Goal: Information Seeking & Learning: Learn about a topic

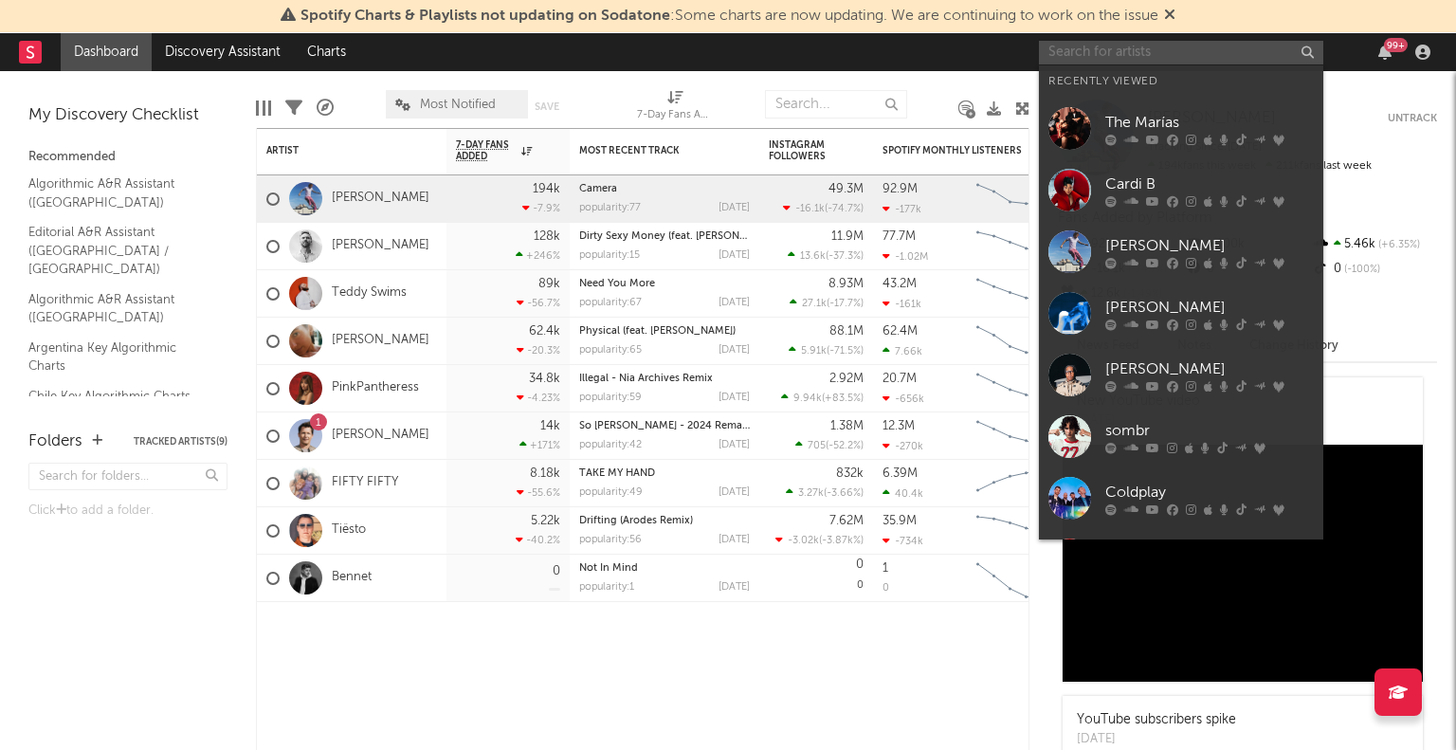
click at [1232, 43] on input "text" at bounding box center [1181, 53] width 284 height 24
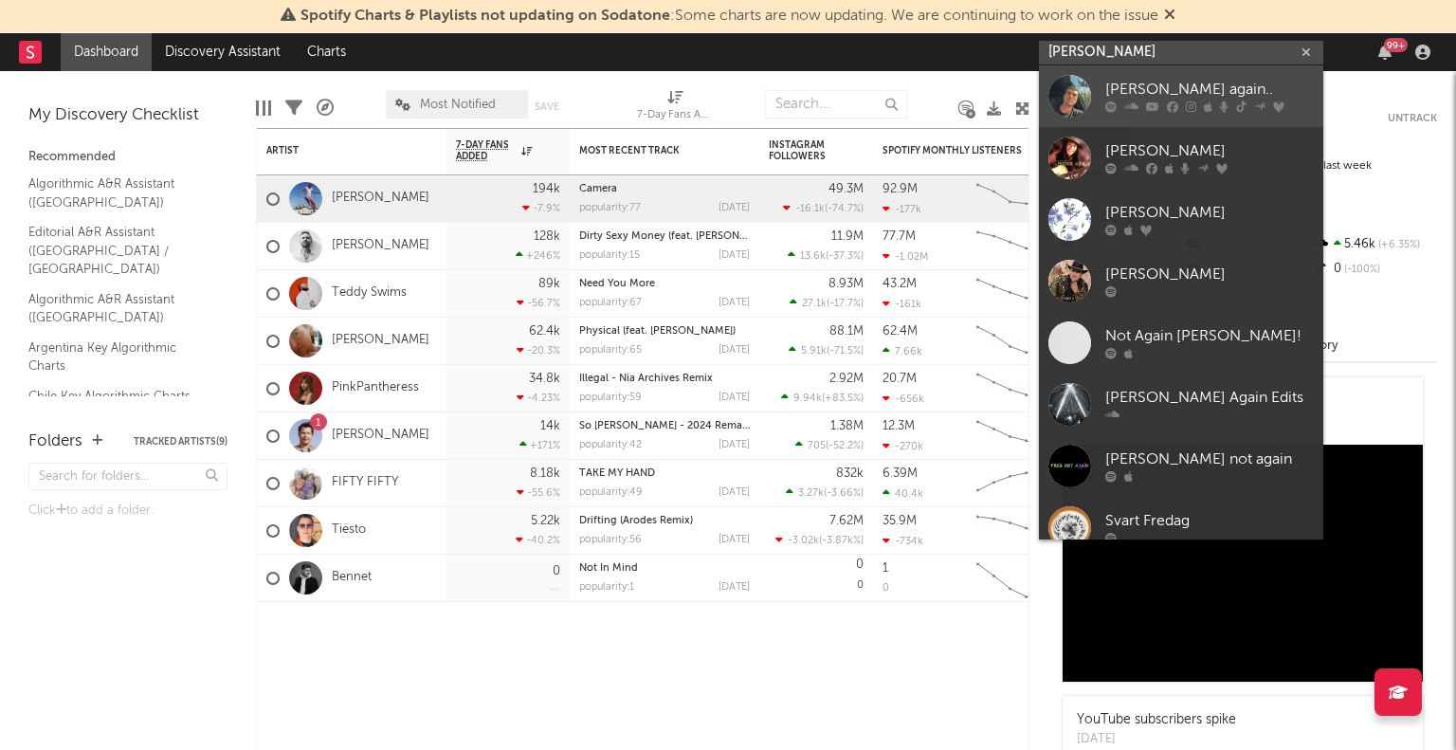
type input "[PERSON_NAME]"
click at [1136, 90] on div "[PERSON_NAME] again.." at bounding box center [1210, 90] width 209 height 23
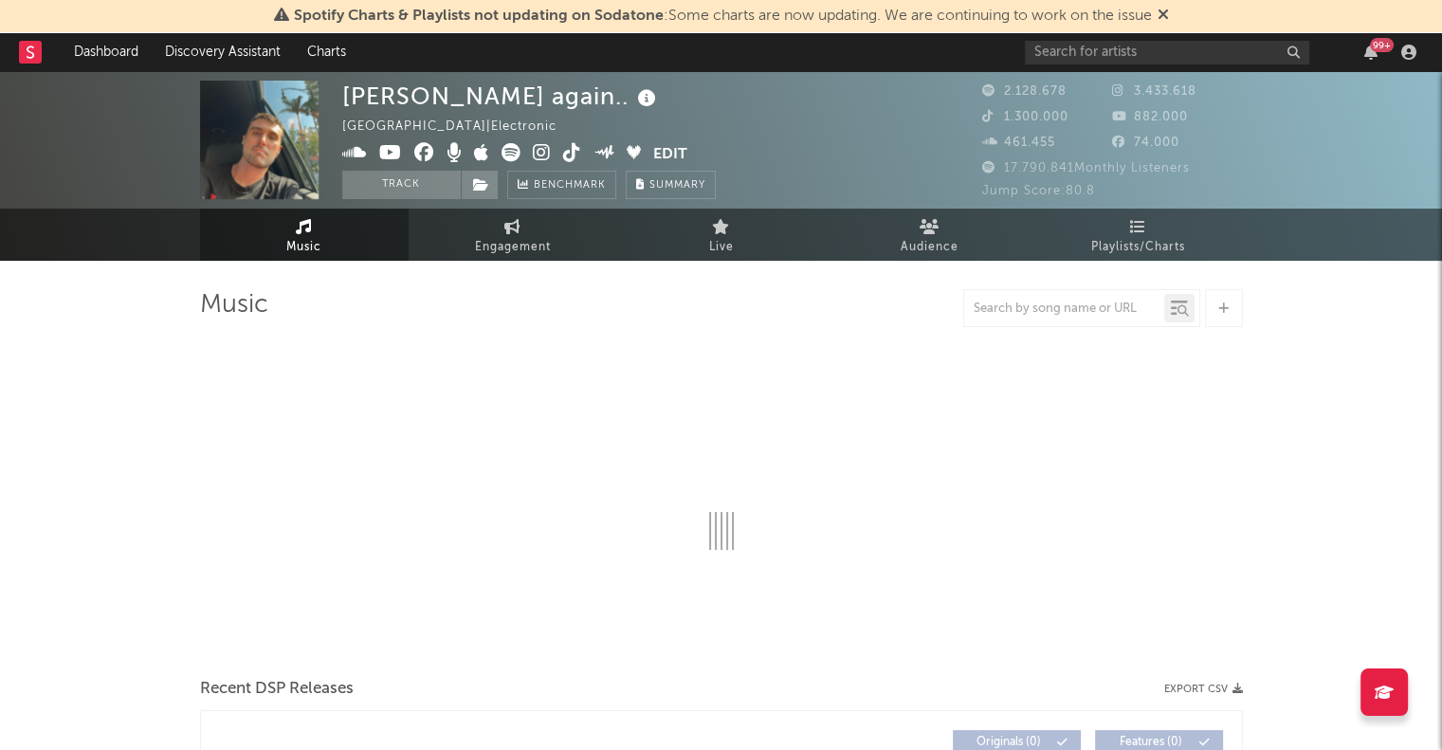
select select "6m"
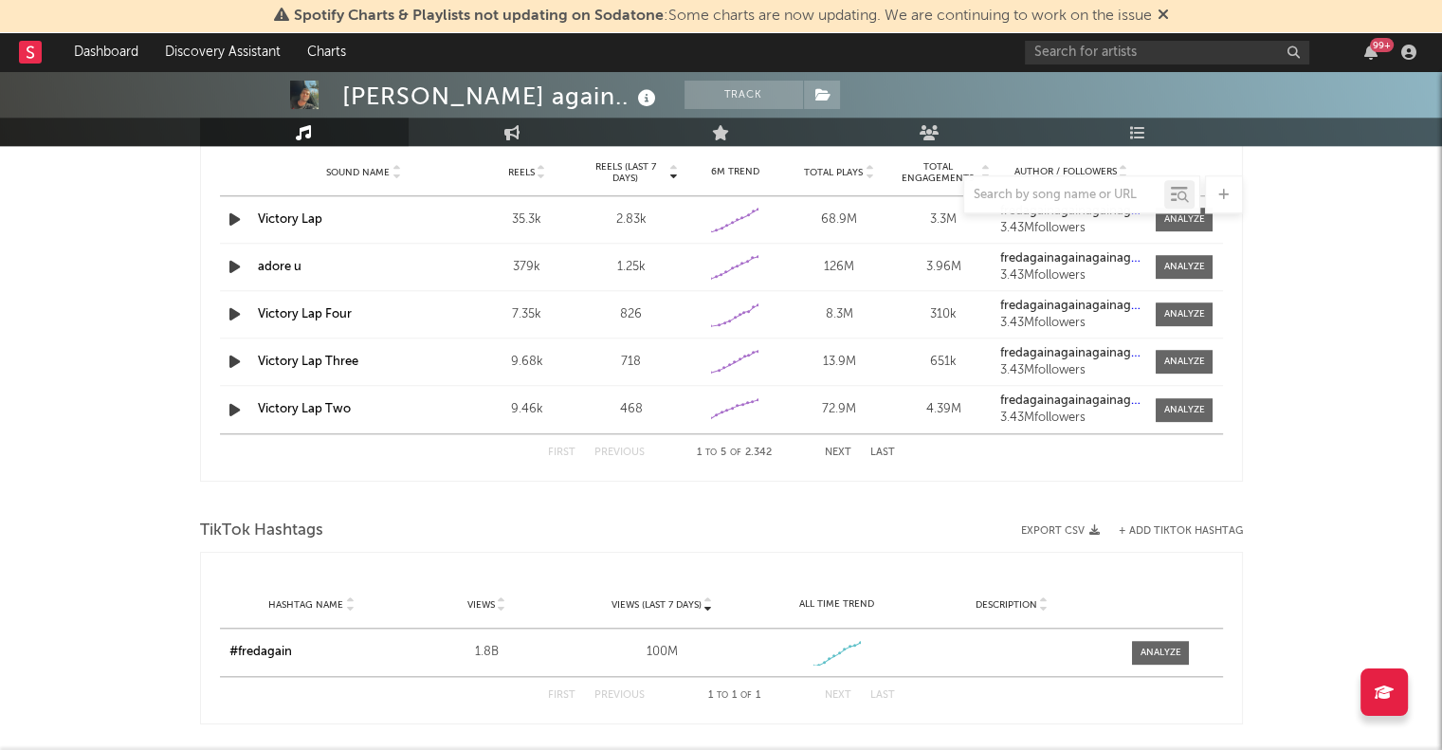
scroll to position [1819, 0]
click at [1155, 651] on div at bounding box center [1161, 650] width 41 height 14
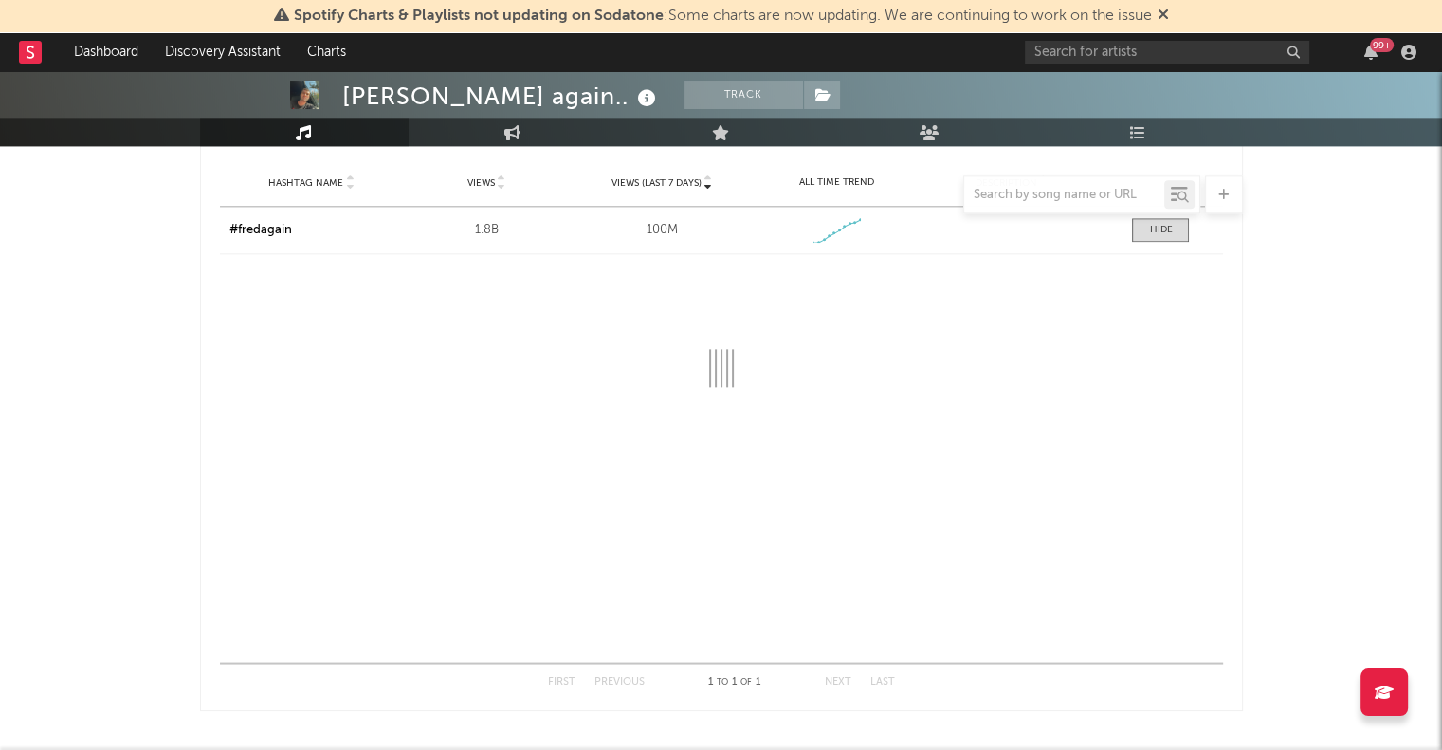
scroll to position [2143, 0]
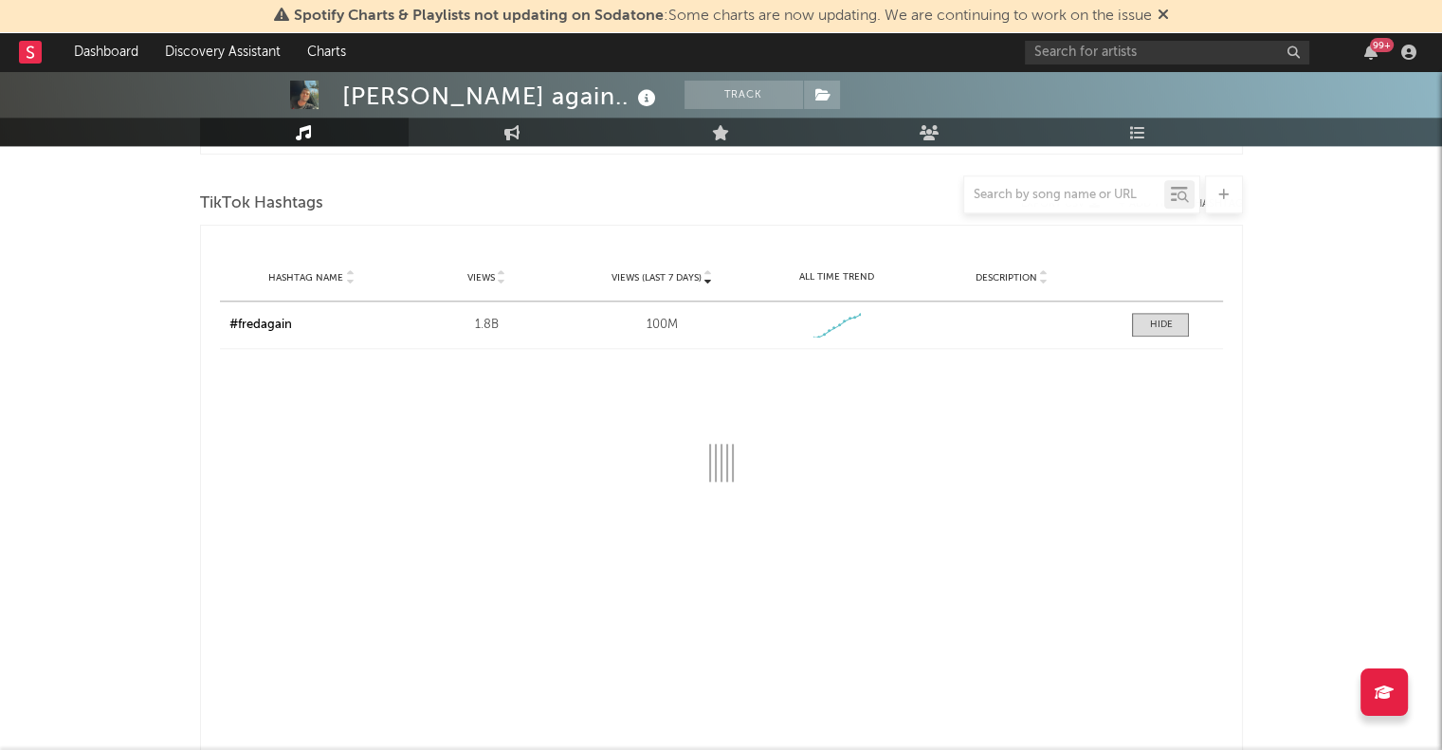
select select "6m"
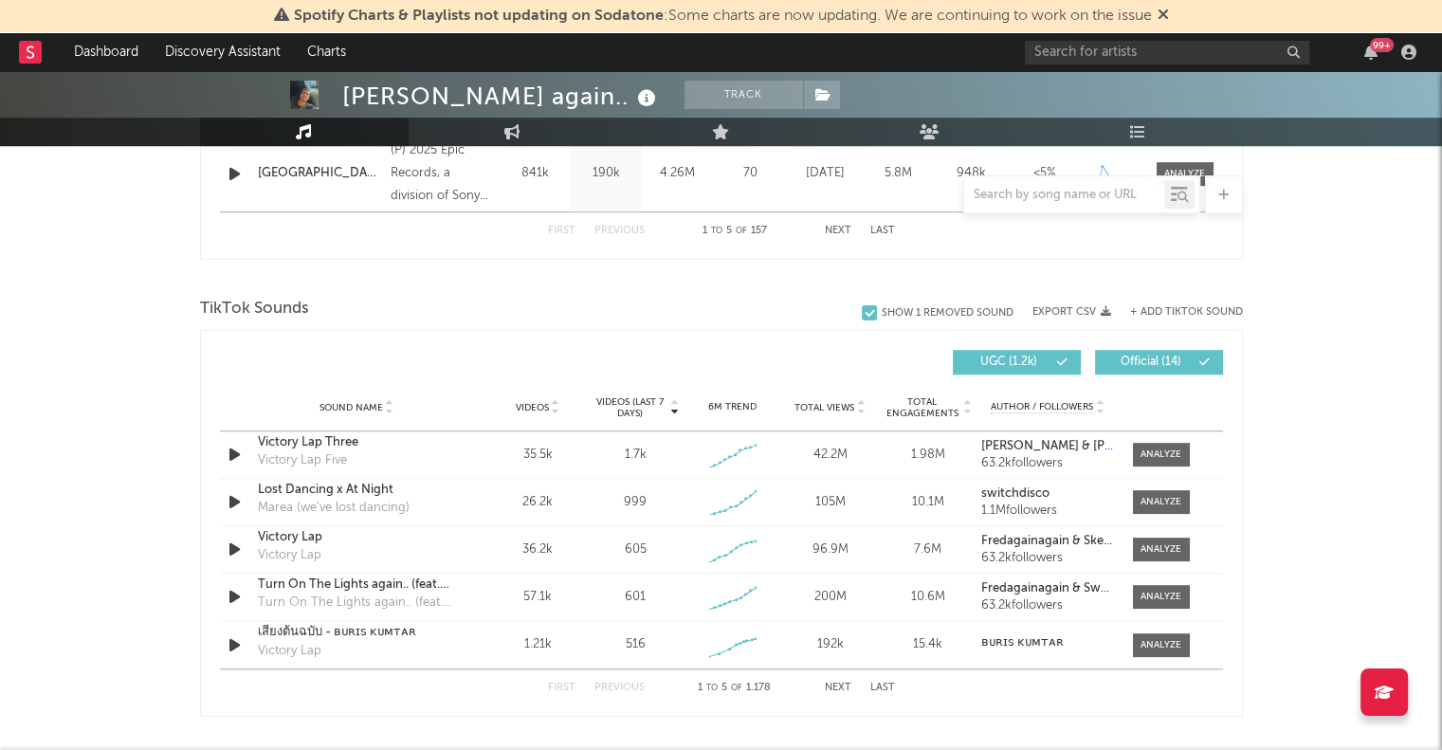
scroll to position [1186, 0]
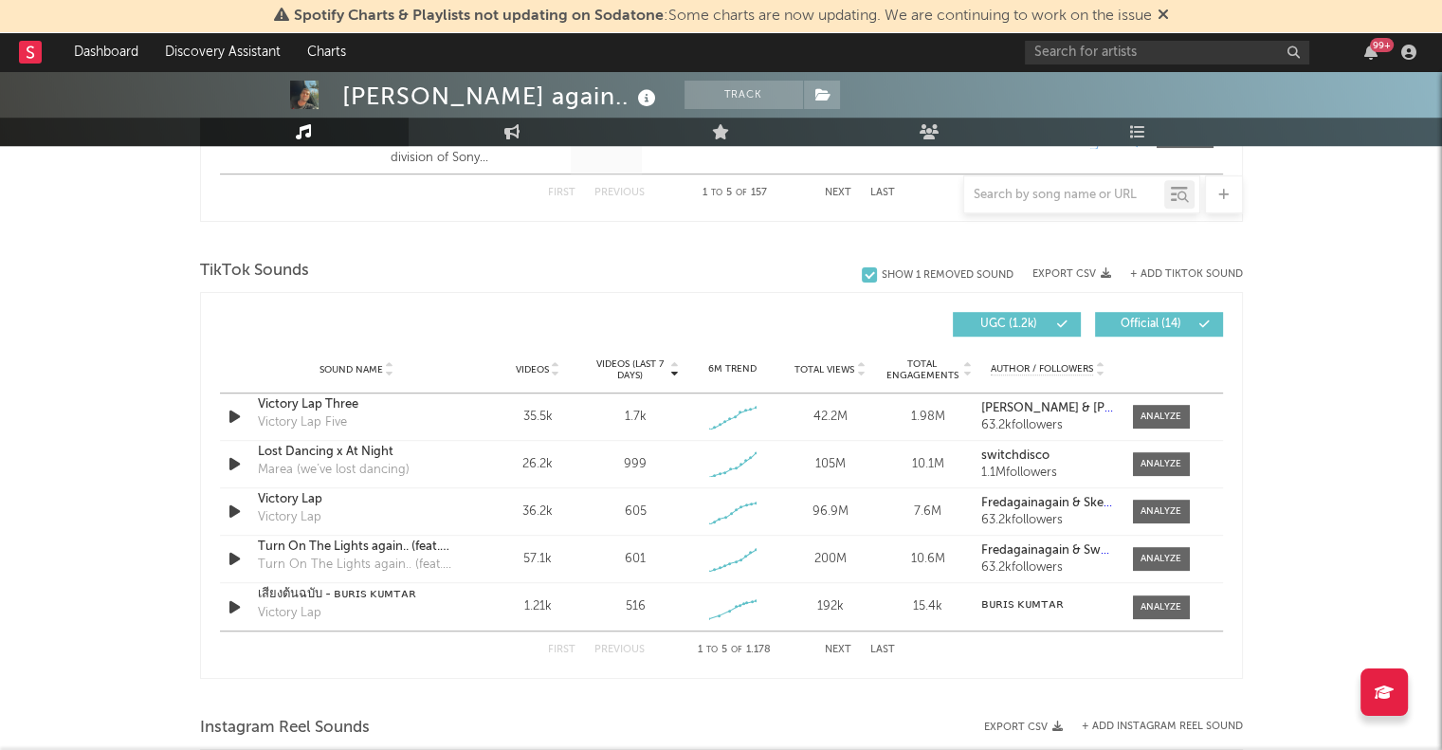
click at [843, 645] on button "Next" at bounding box center [838, 650] width 27 height 10
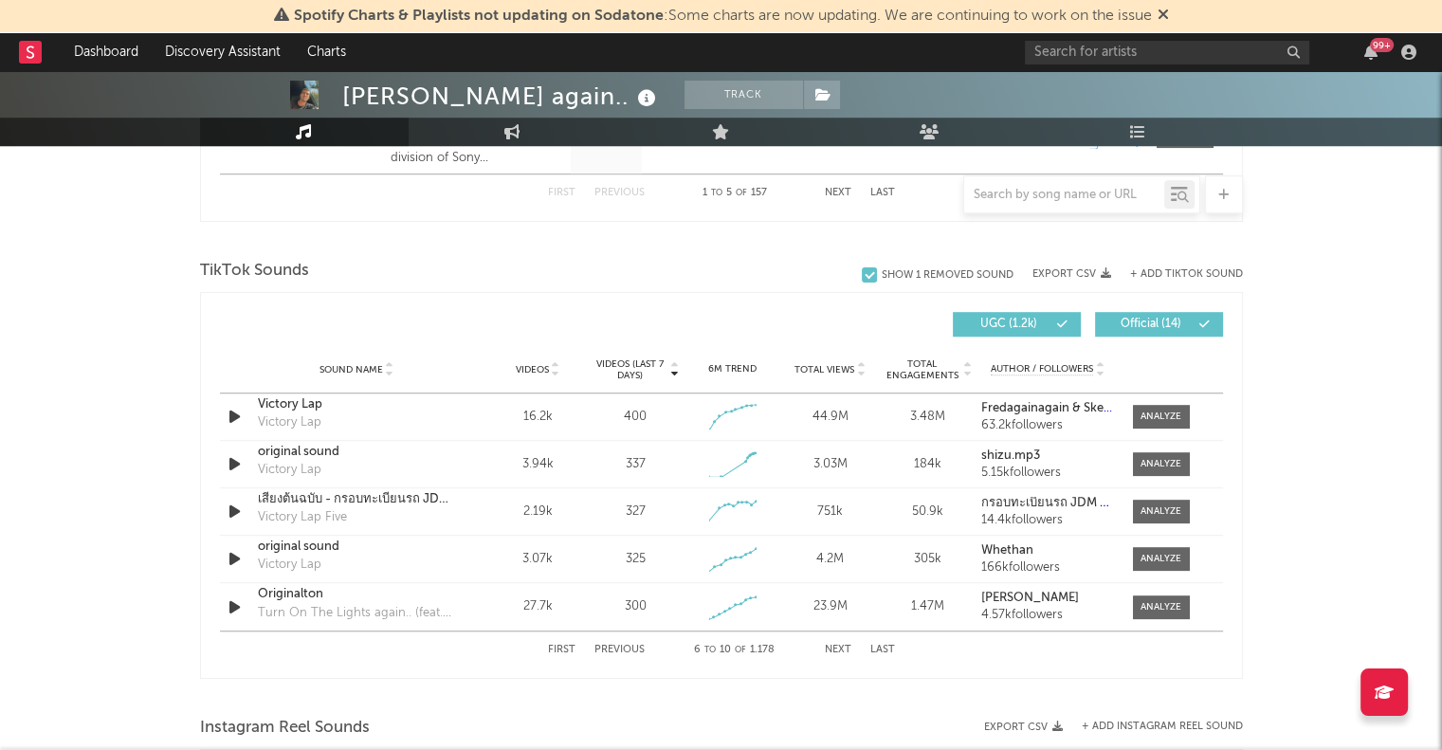
click at [843, 645] on button "Next" at bounding box center [838, 650] width 27 height 10
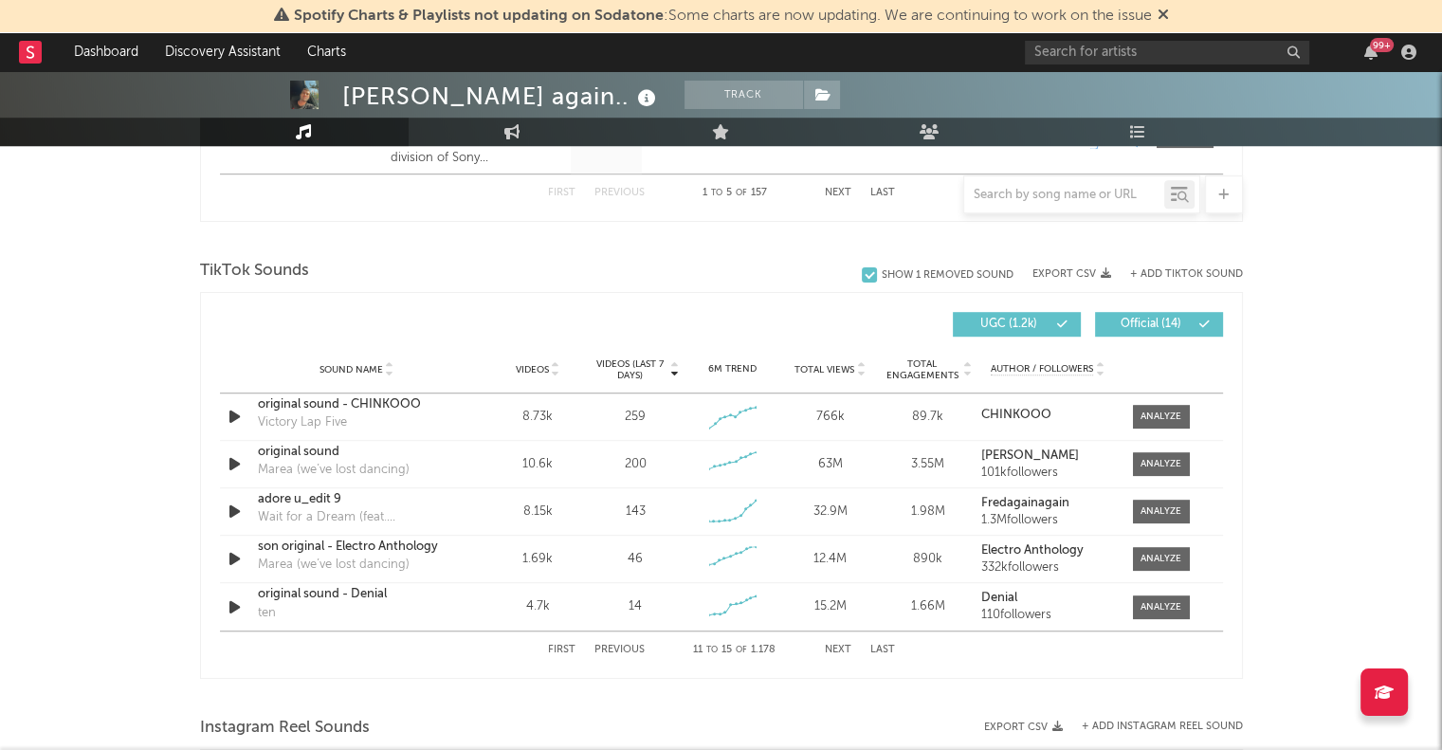
click at [843, 645] on button "Next" at bounding box center [838, 650] width 27 height 10
click at [826, 638] on div "First Previous 16 to 20 of 1.178 Next Last" at bounding box center [721, 649] width 347 height 37
click at [624, 646] on button "Previous" at bounding box center [619, 650] width 50 height 10
click at [554, 648] on button "First" at bounding box center [561, 650] width 27 height 10
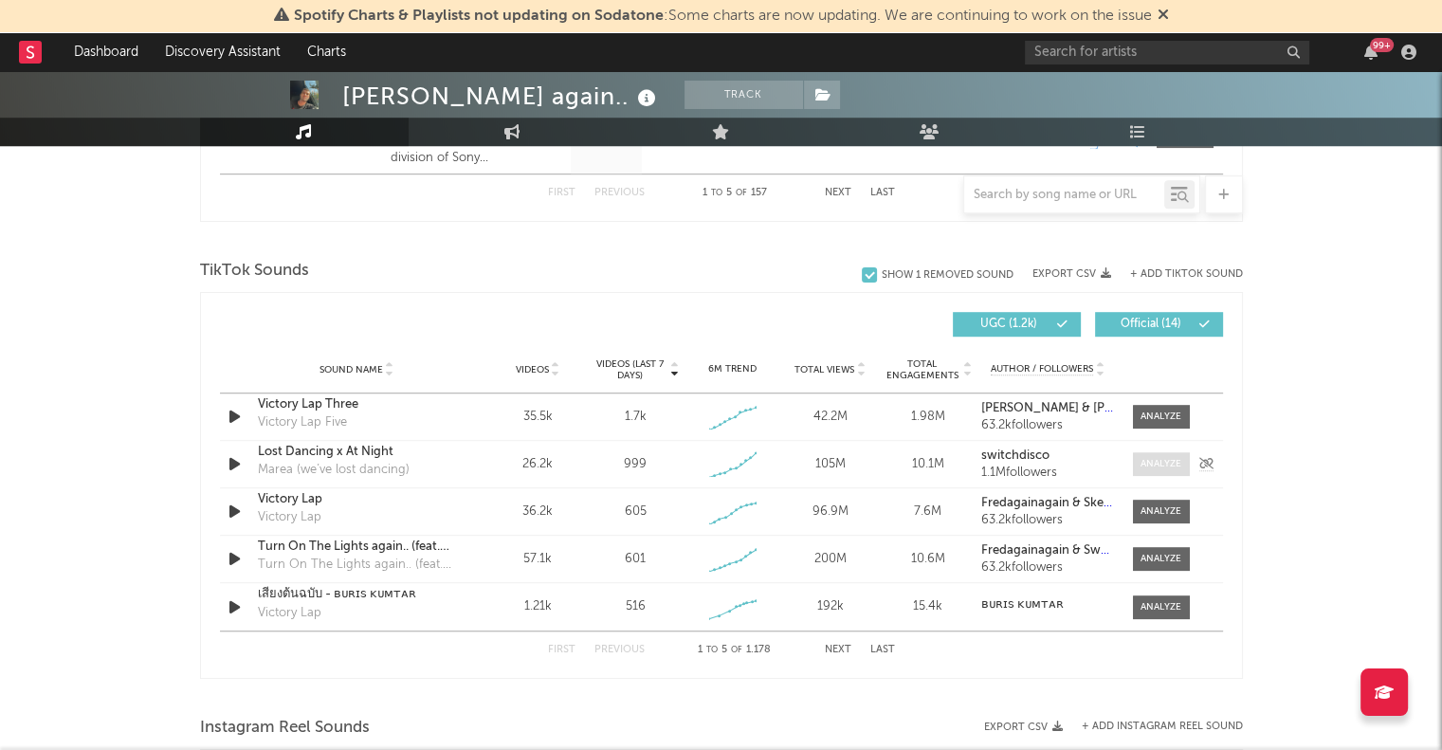
click at [1153, 452] on span at bounding box center [1161, 464] width 57 height 24
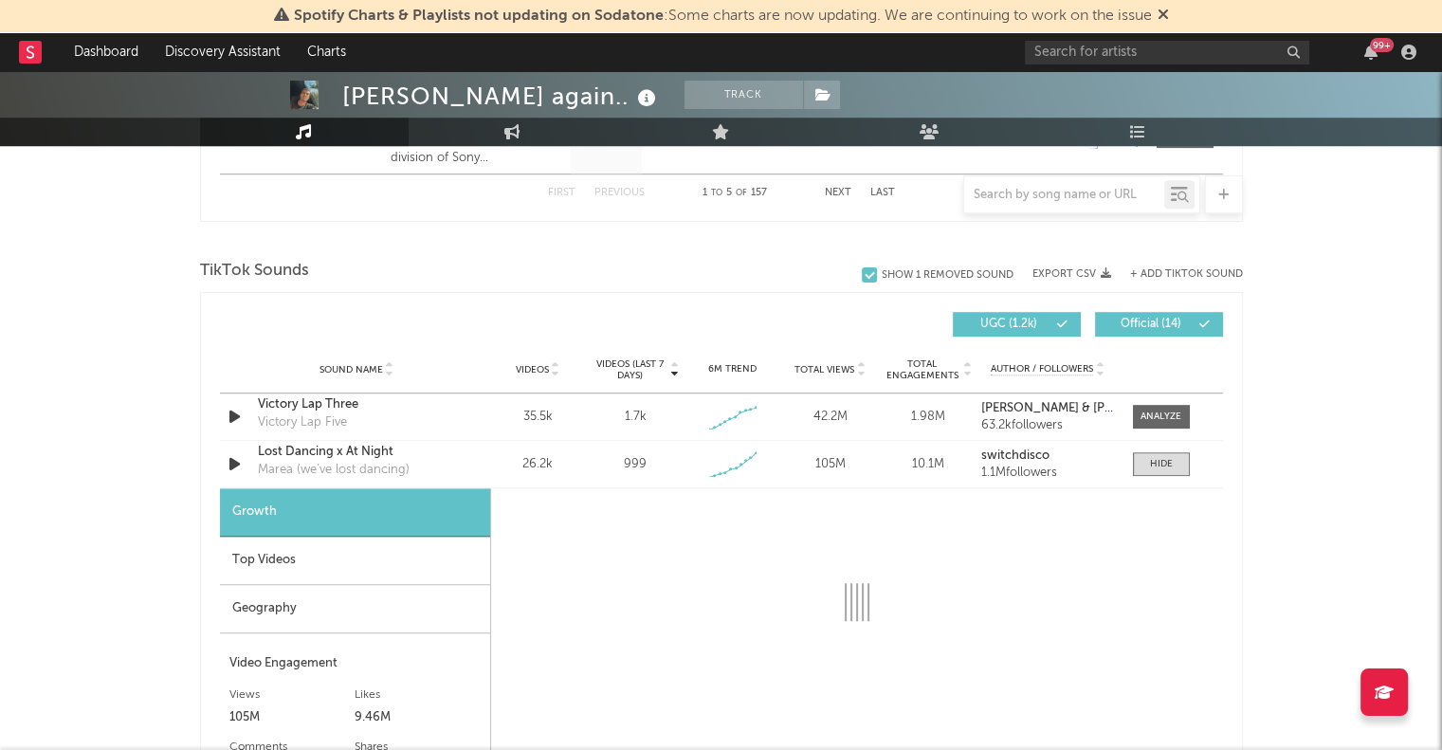
click at [286, 615] on div "Geography" at bounding box center [355, 609] width 270 height 48
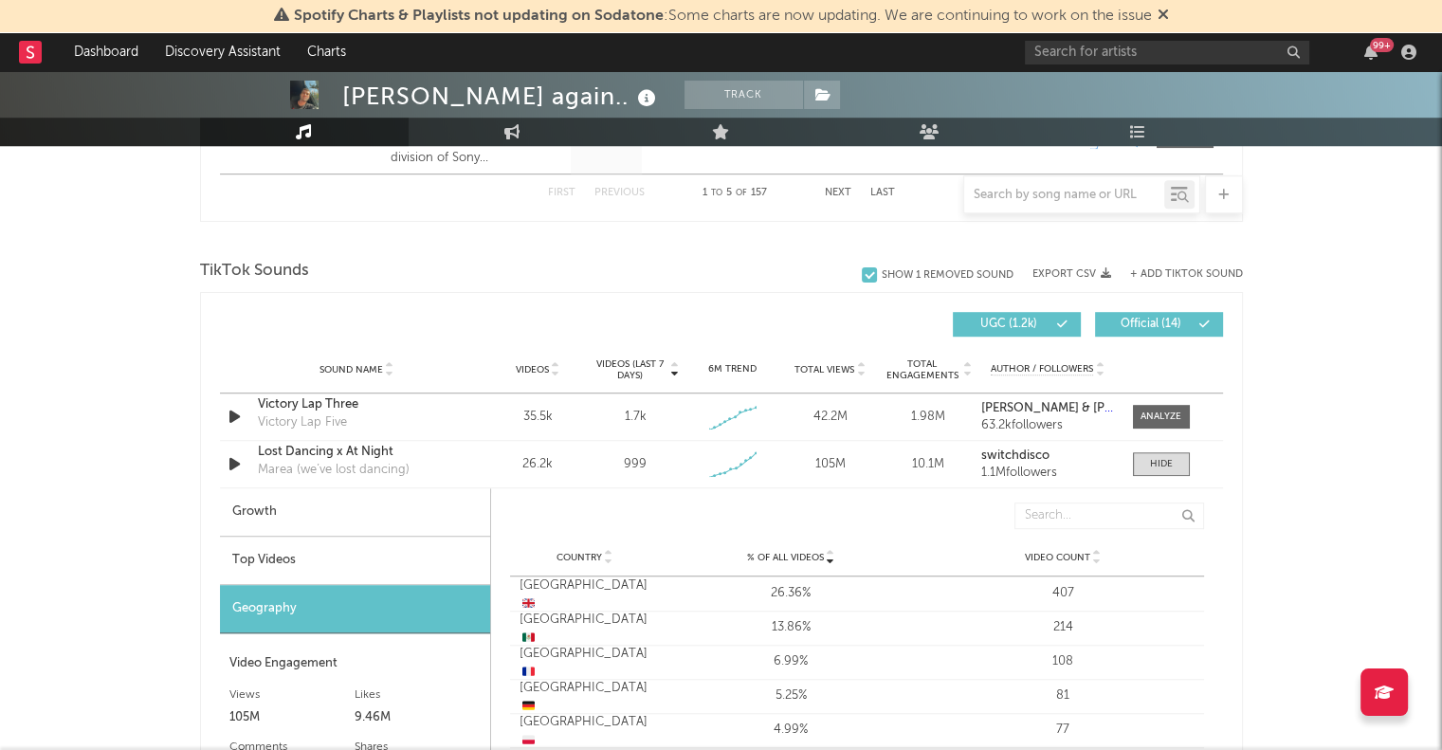
click at [302, 573] on div "Top Videos" at bounding box center [355, 561] width 270 height 48
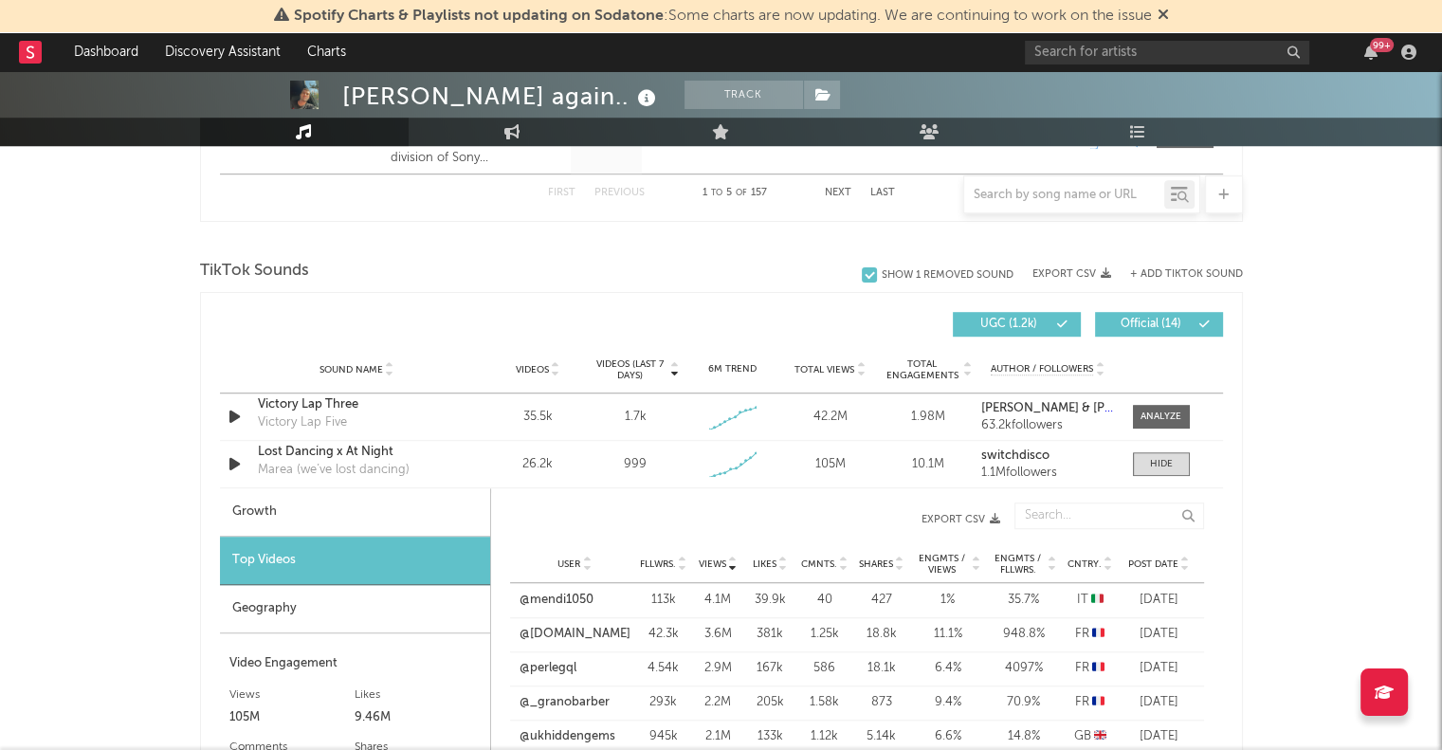
click at [1067, 562] on div "Cntry." at bounding box center [1090, 564] width 47 height 14
click at [563, 635] on link "@segundoberro" at bounding box center [565, 634] width 92 height 19
click at [547, 667] on link "@mollyagus" at bounding box center [553, 668] width 69 height 19
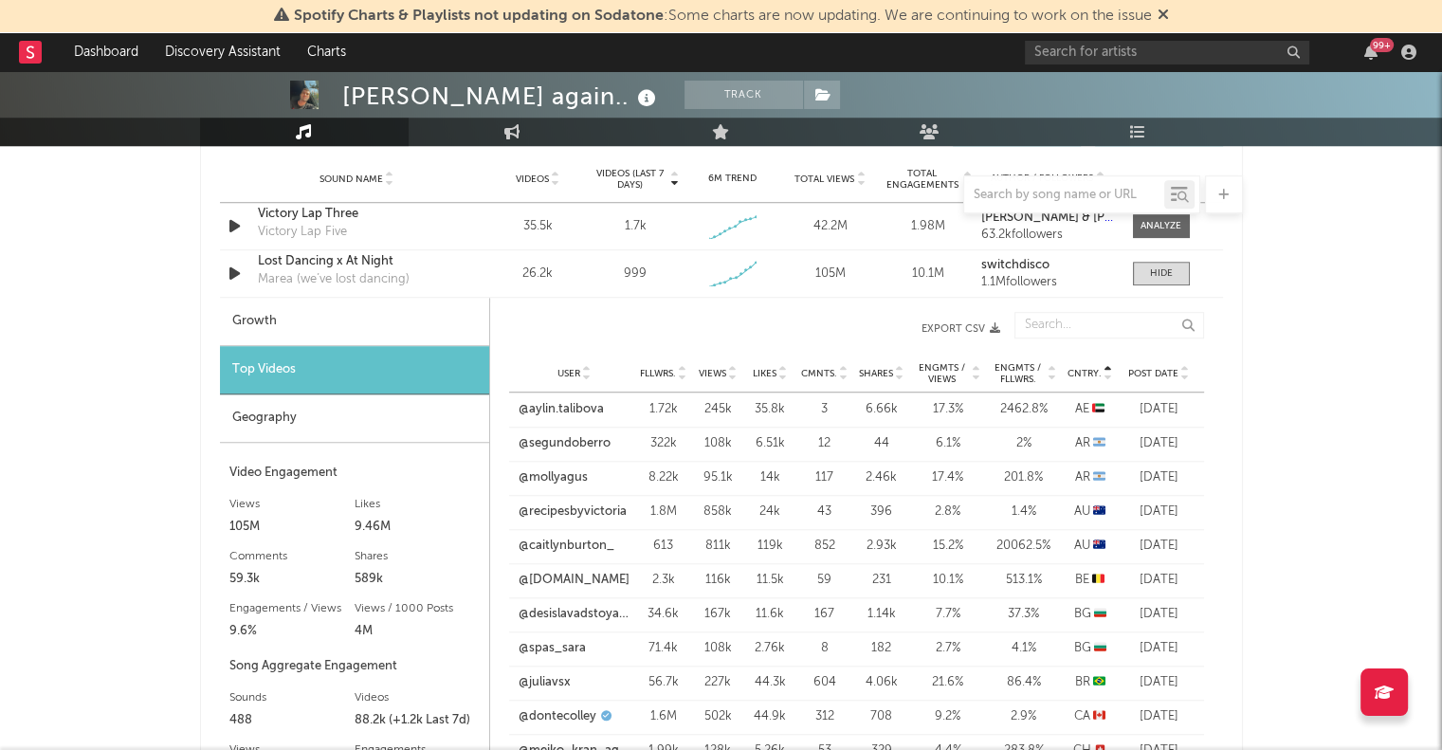
scroll to position [1376, 0]
click at [1150, 231] on div at bounding box center [1161, 227] width 41 height 14
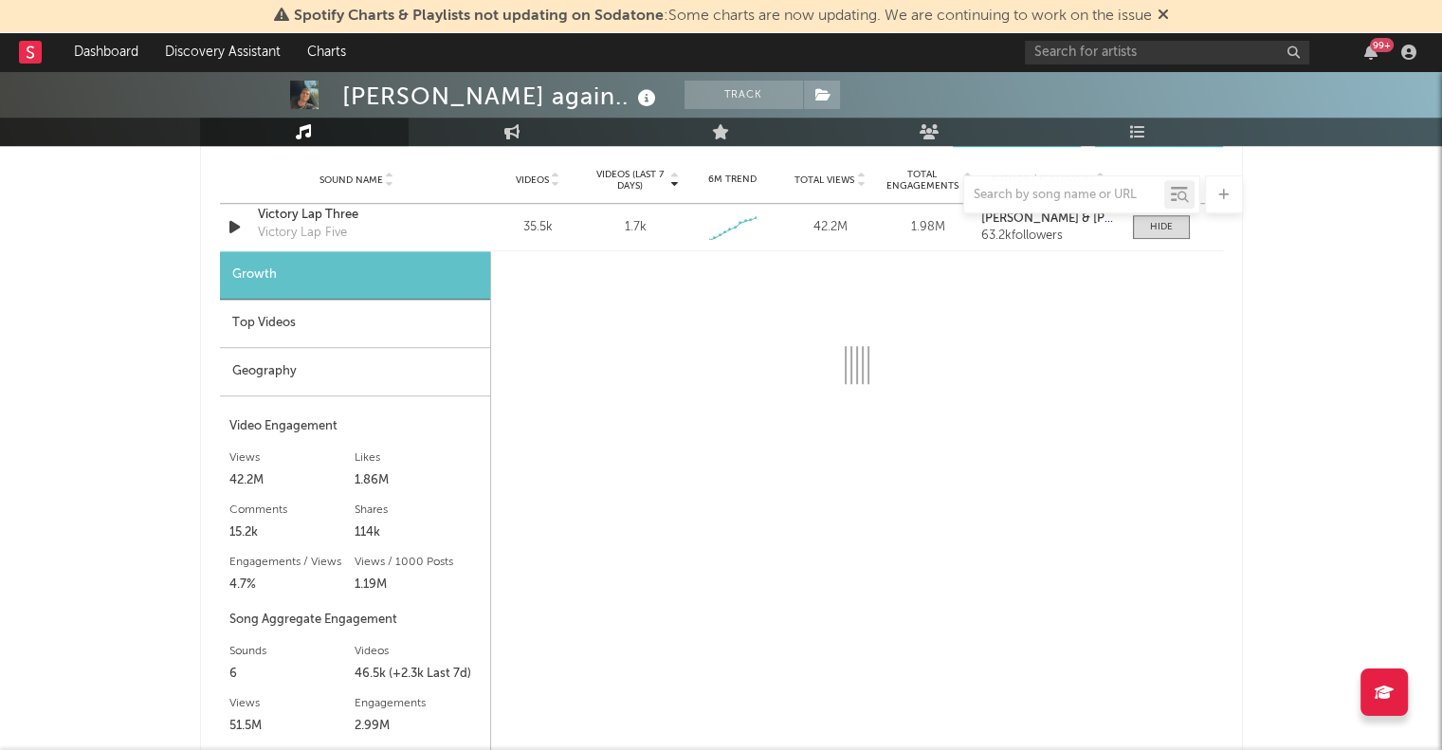
select select "1w"
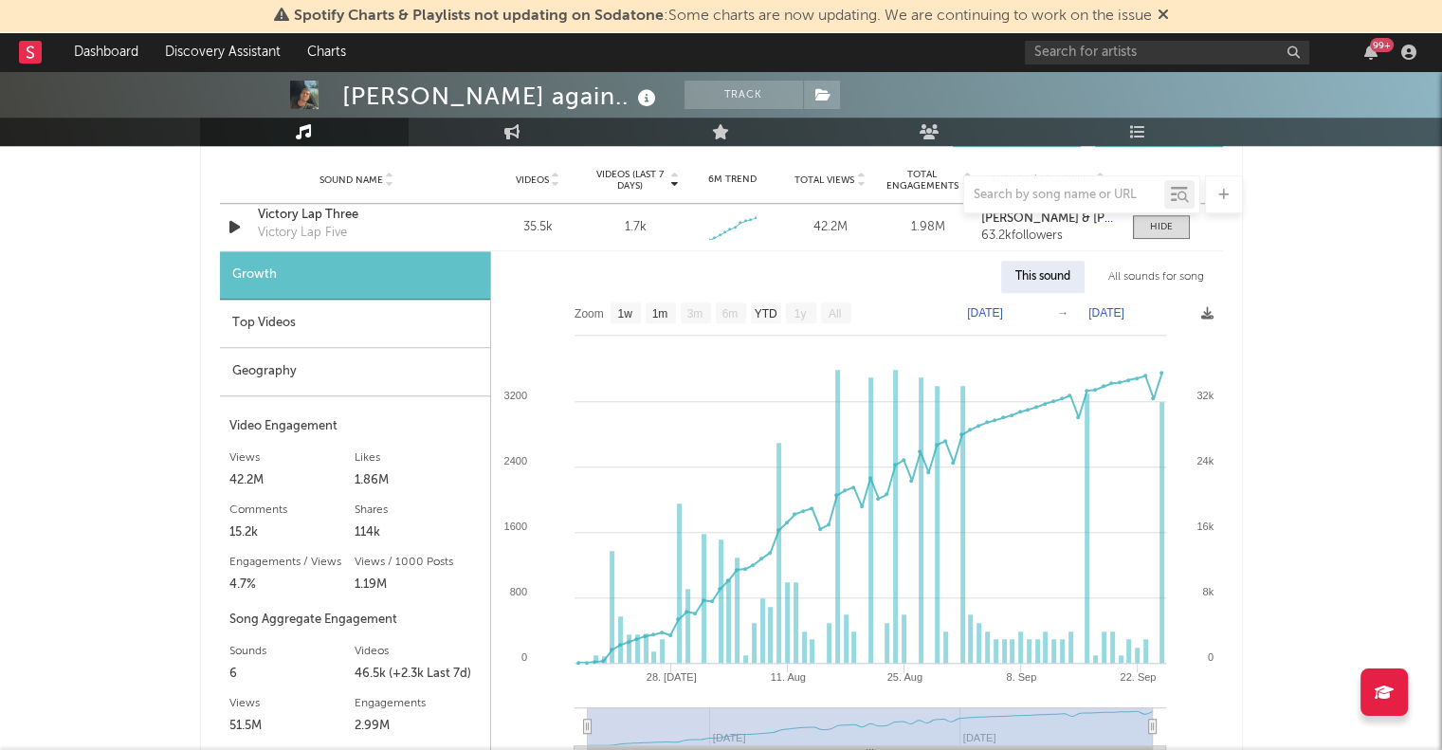
click at [370, 327] on div "Top Videos" at bounding box center [355, 324] width 270 height 48
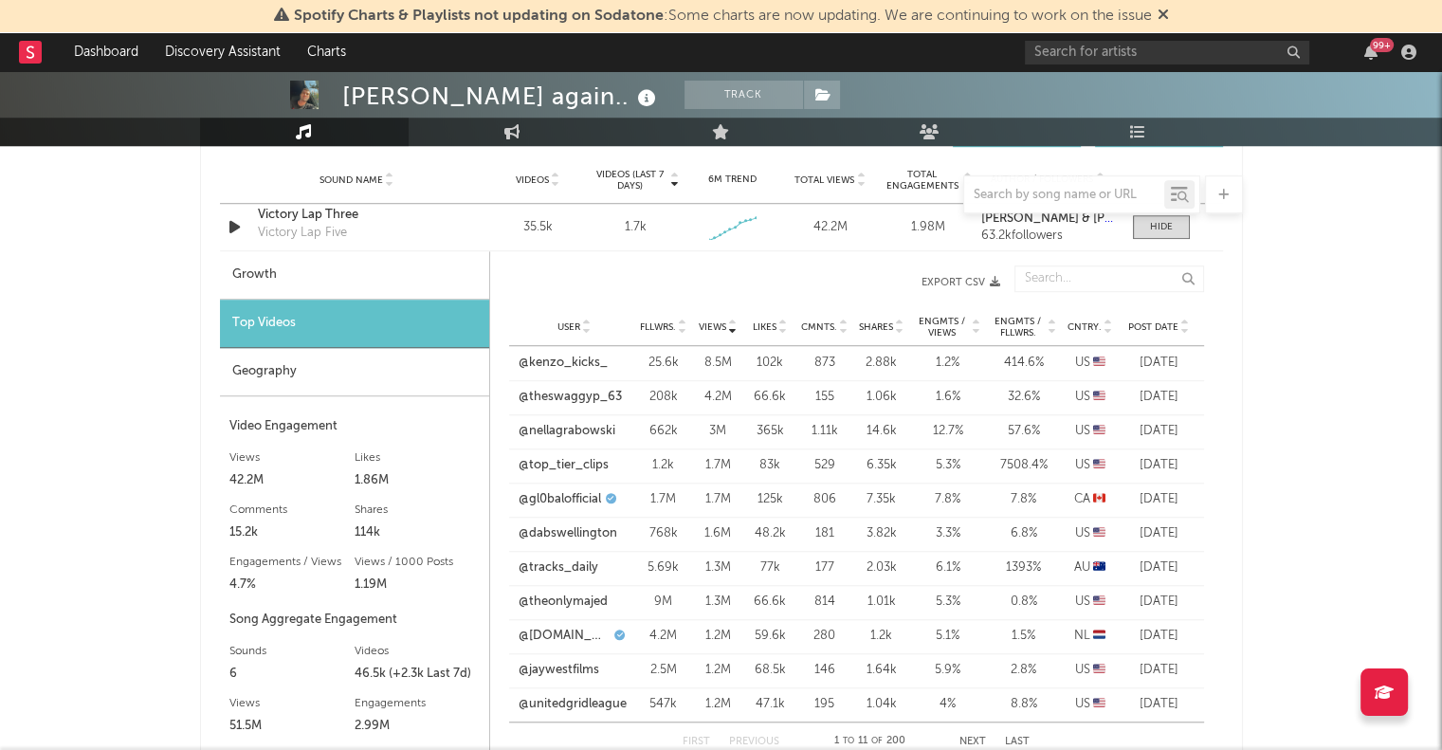
click at [1084, 325] on span "Cntry." at bounding box center [1085, 326] width 34 height 11
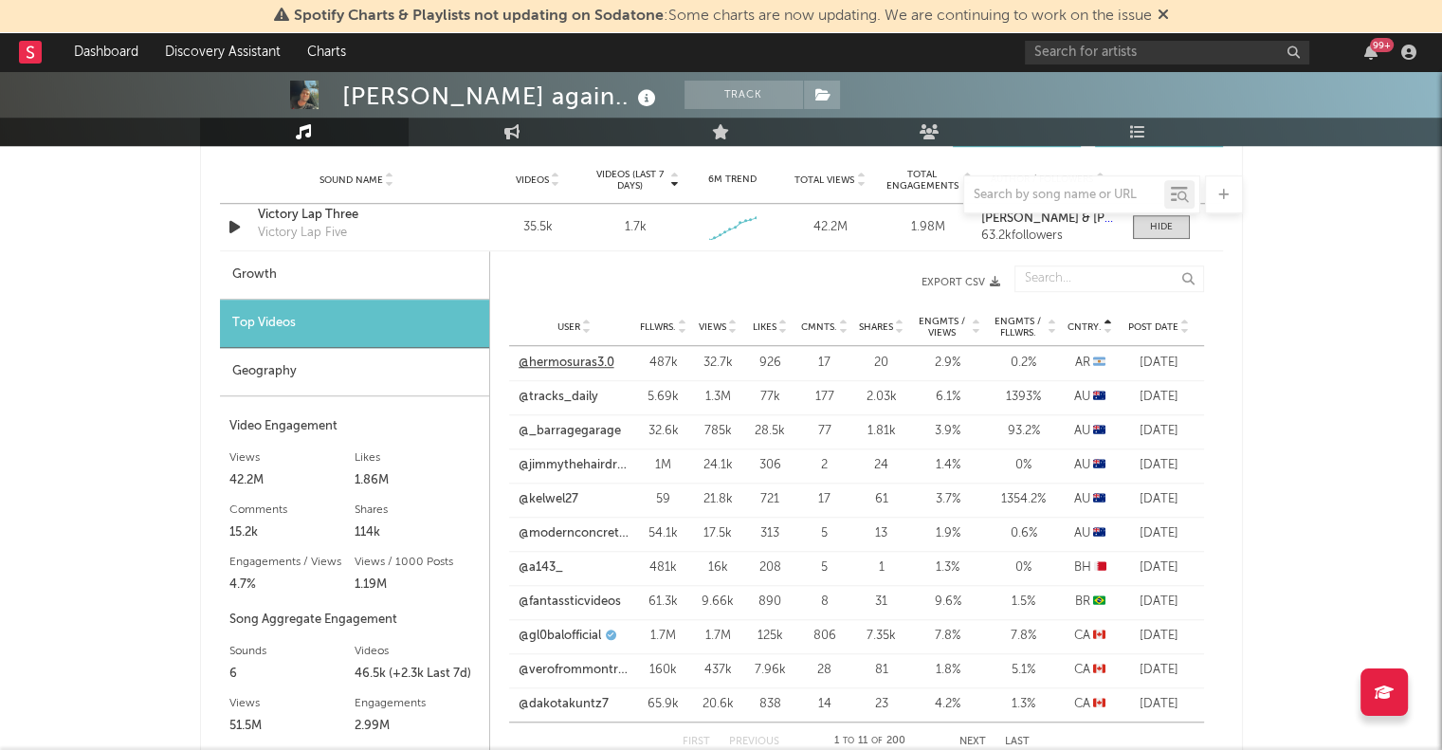
click at [530, 359] on link "@hermosuras3.0" at bounding box center [567, 363] width 96 height 19
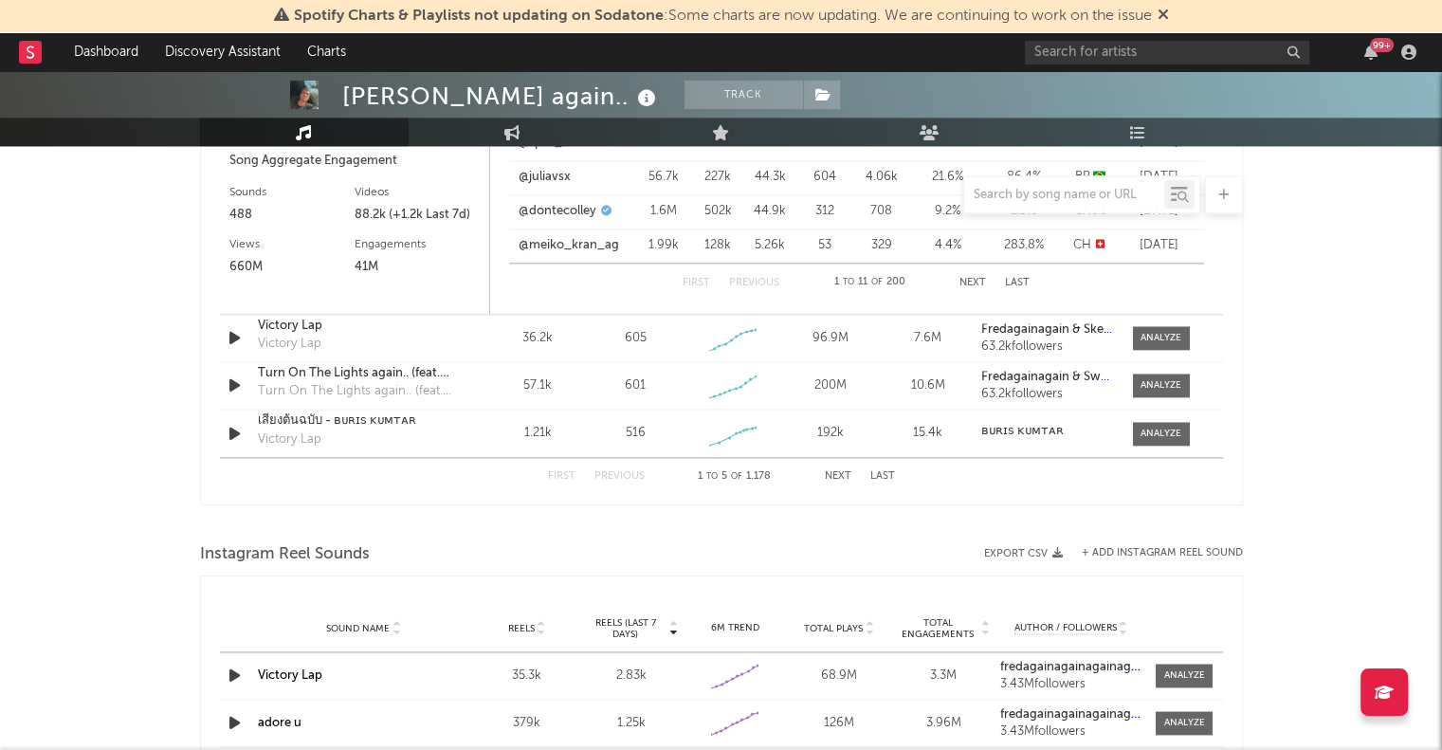
scroll to position [2438, 0]
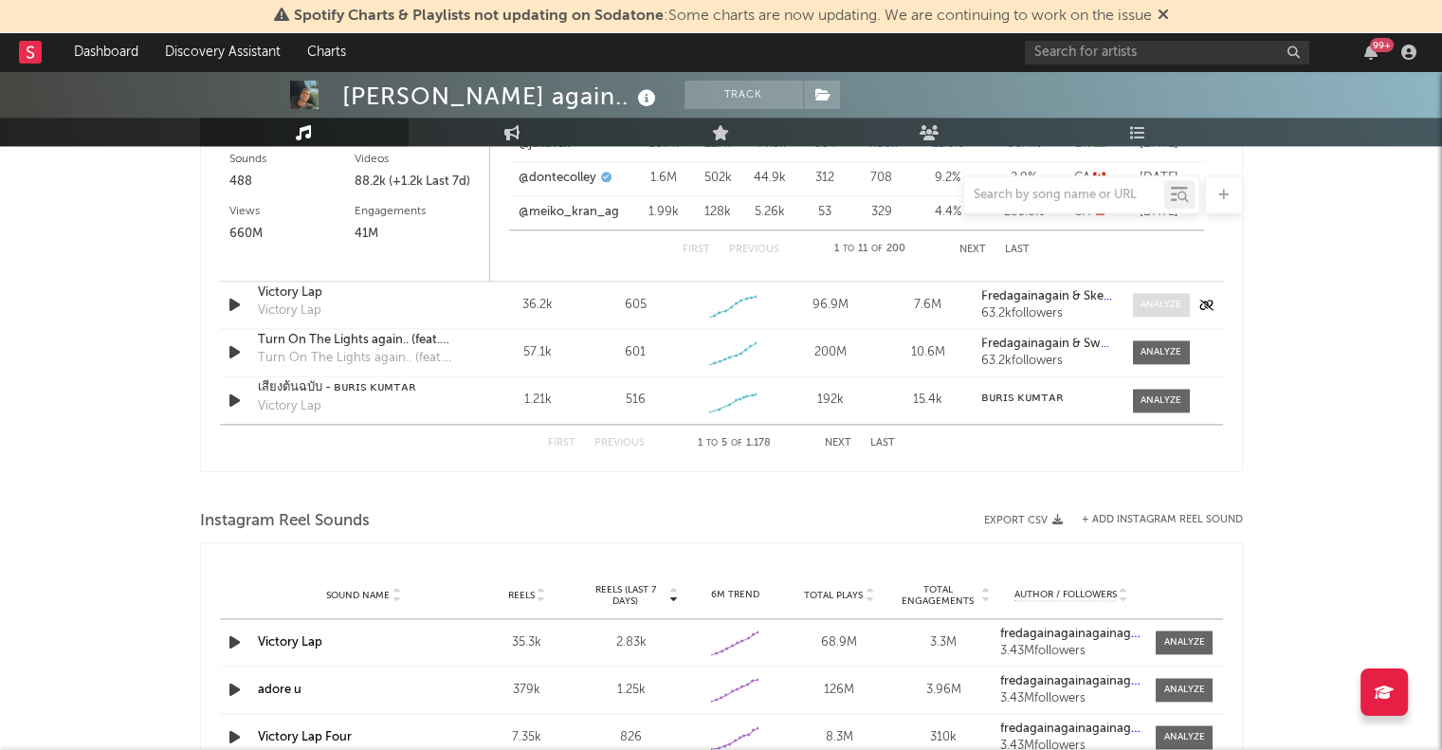
click at [1168, 298] on div at bounding box center [1161, 305] width 41 height 14
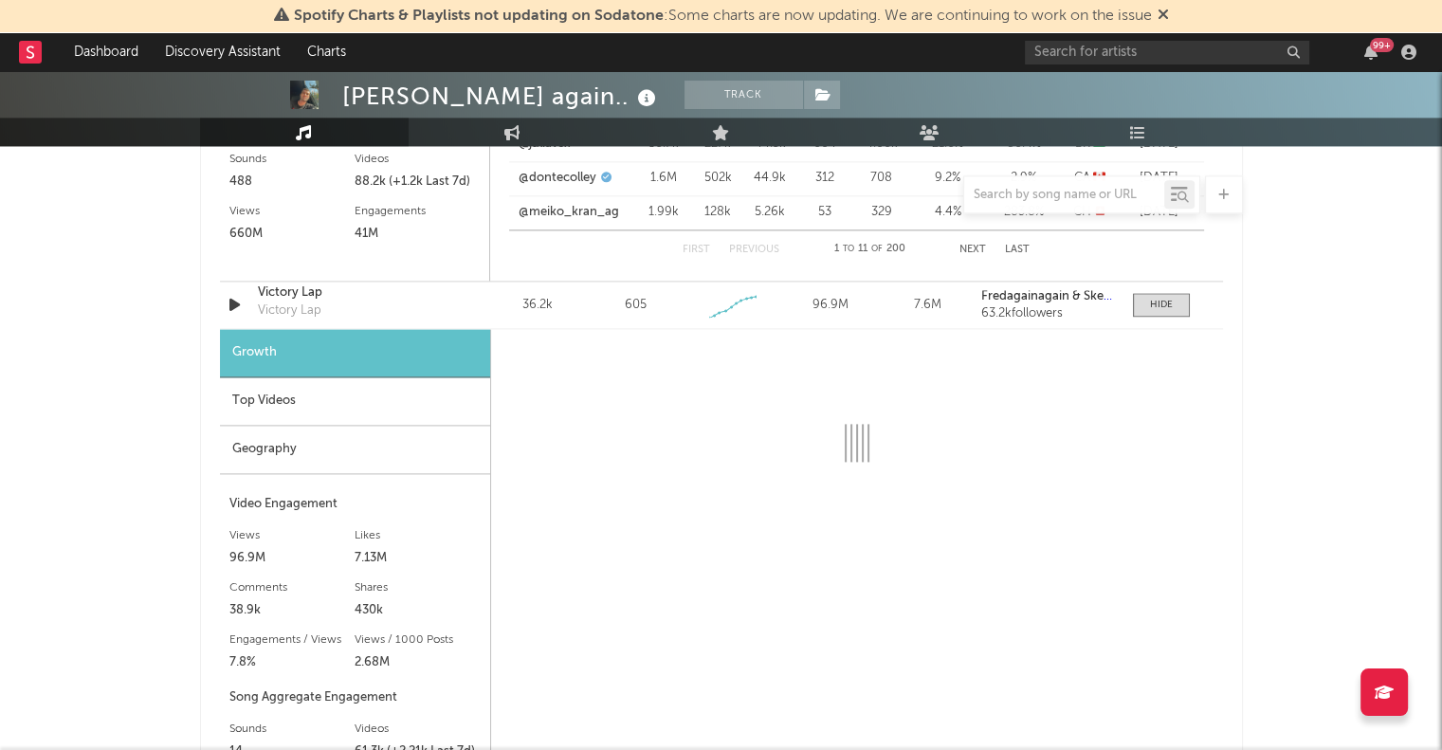
click at [283, 405] on div "Top Videos" at bounding box center [355, 401] width 270 height 48
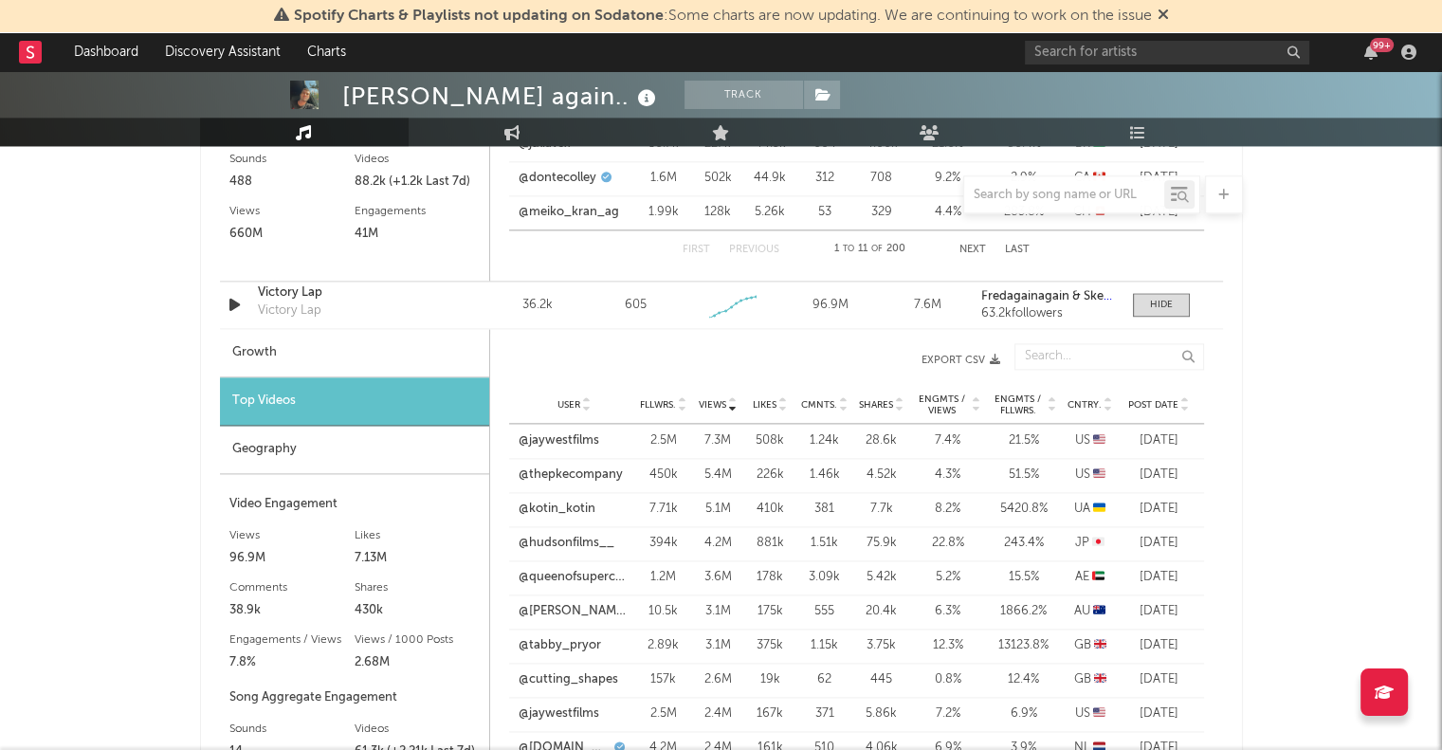
click at [1074, 388] on div "User Fllwrs. Views Likes Cmnts. Shares Engmts / Views Engmts / Fllwrs. Cntry. P…" at bounding box center [856, 405] width 695 height 38
click at [1081, 399] on span "Cntry." at bounding box center [1085, 404] width 34 height 11
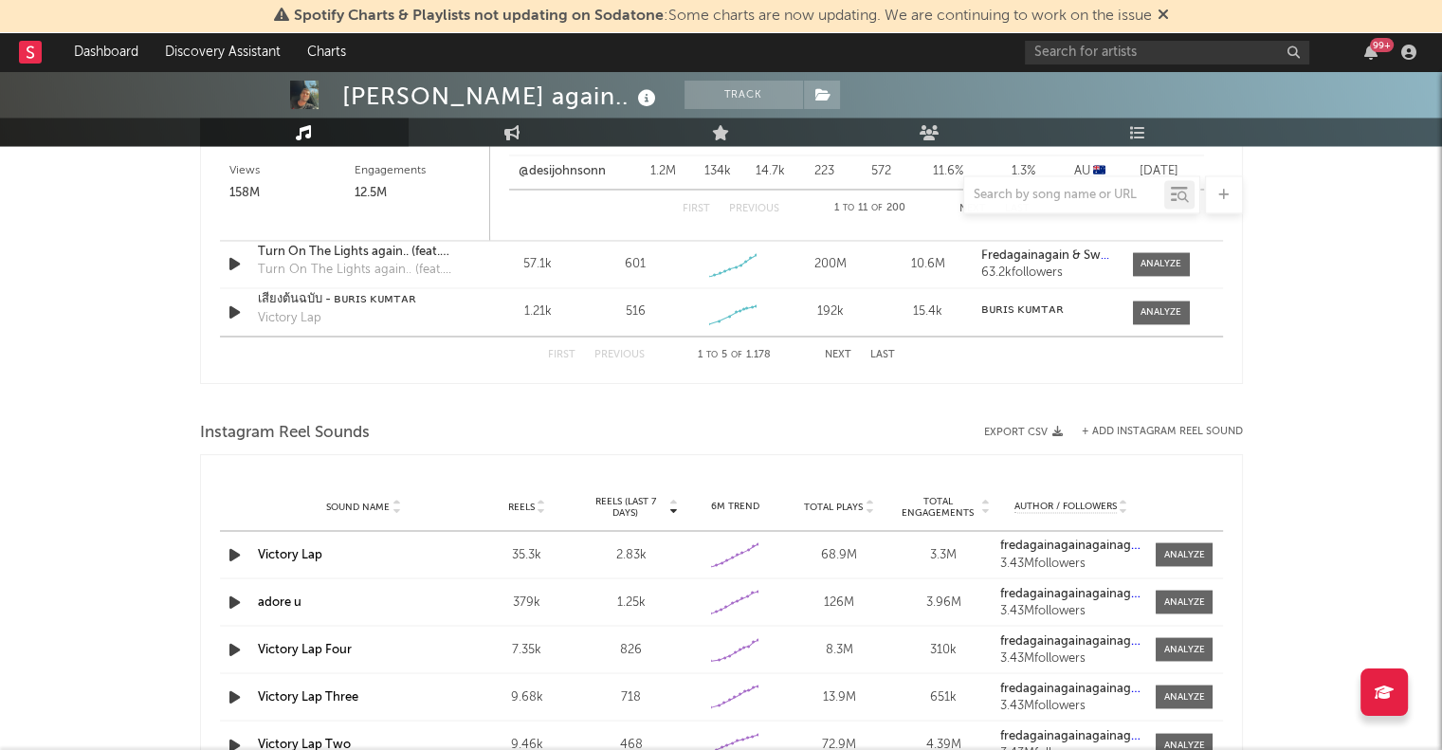
scroll to position [3044, 0]
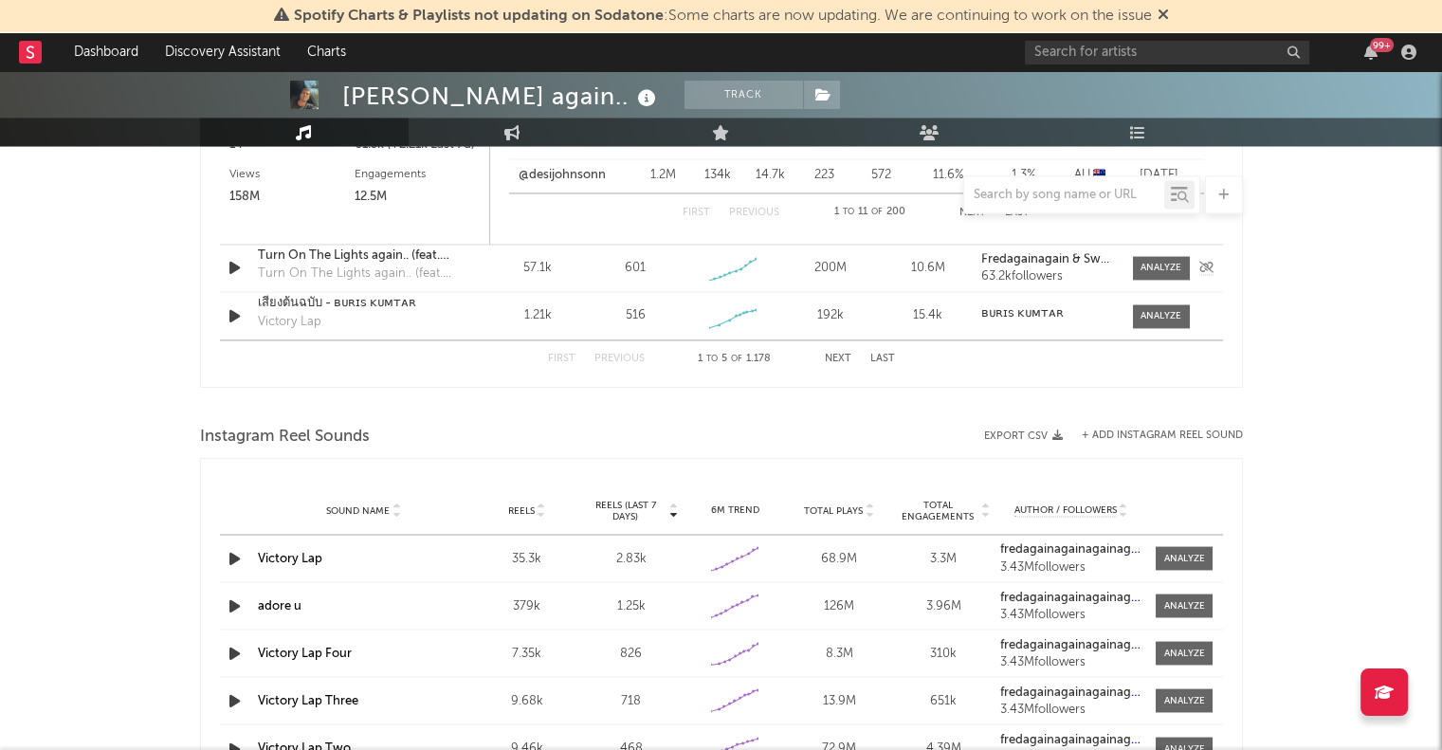
click at [1171, 248] on div "Sound Name Turn On The Lights again.. (feat. Future) Turn On The Lights again..…" at bounding box center [721, 268] width 1003 height 46
click at [1163, 272] on div at bounding box center [1161, 268] width 41 height 14
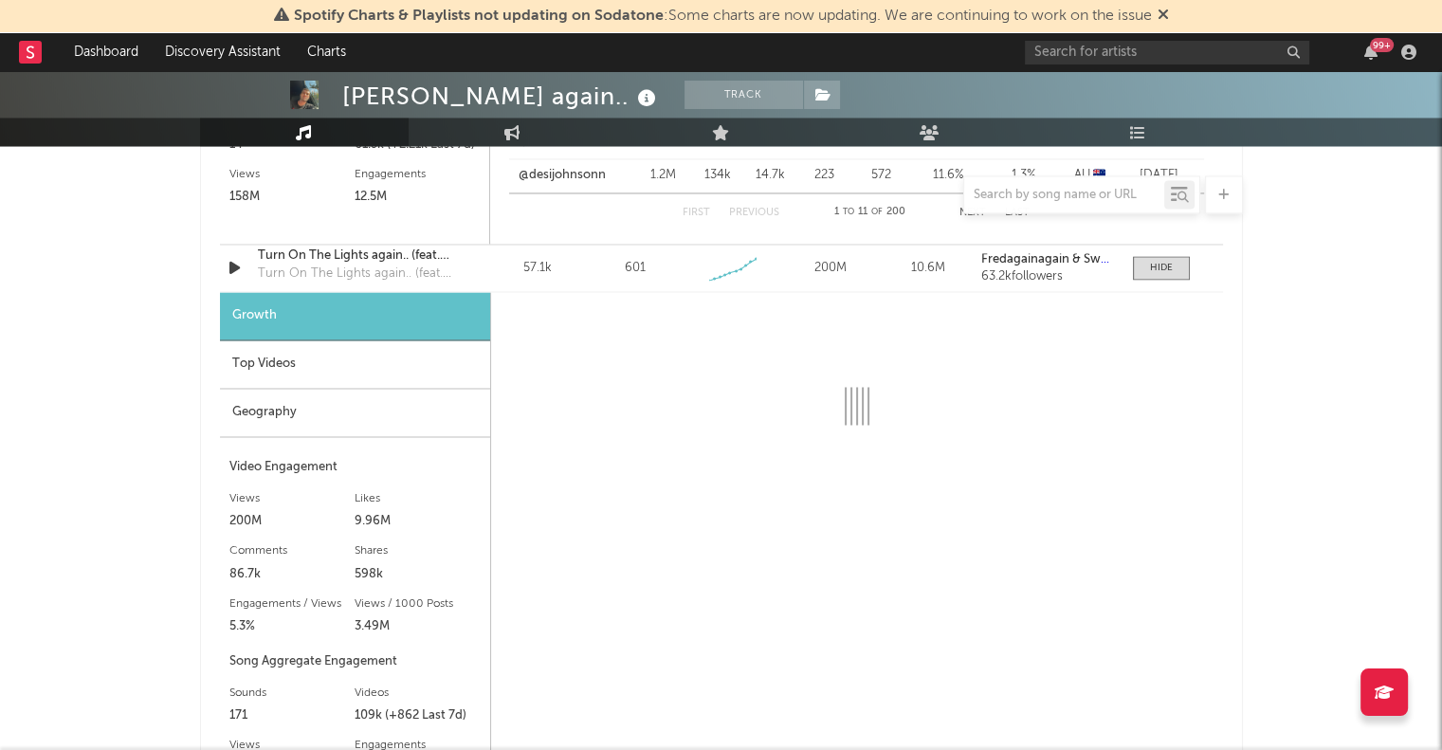
click at [296, 359] on div "Top Videos" at bounding box center [355, 364] width 270 height 48
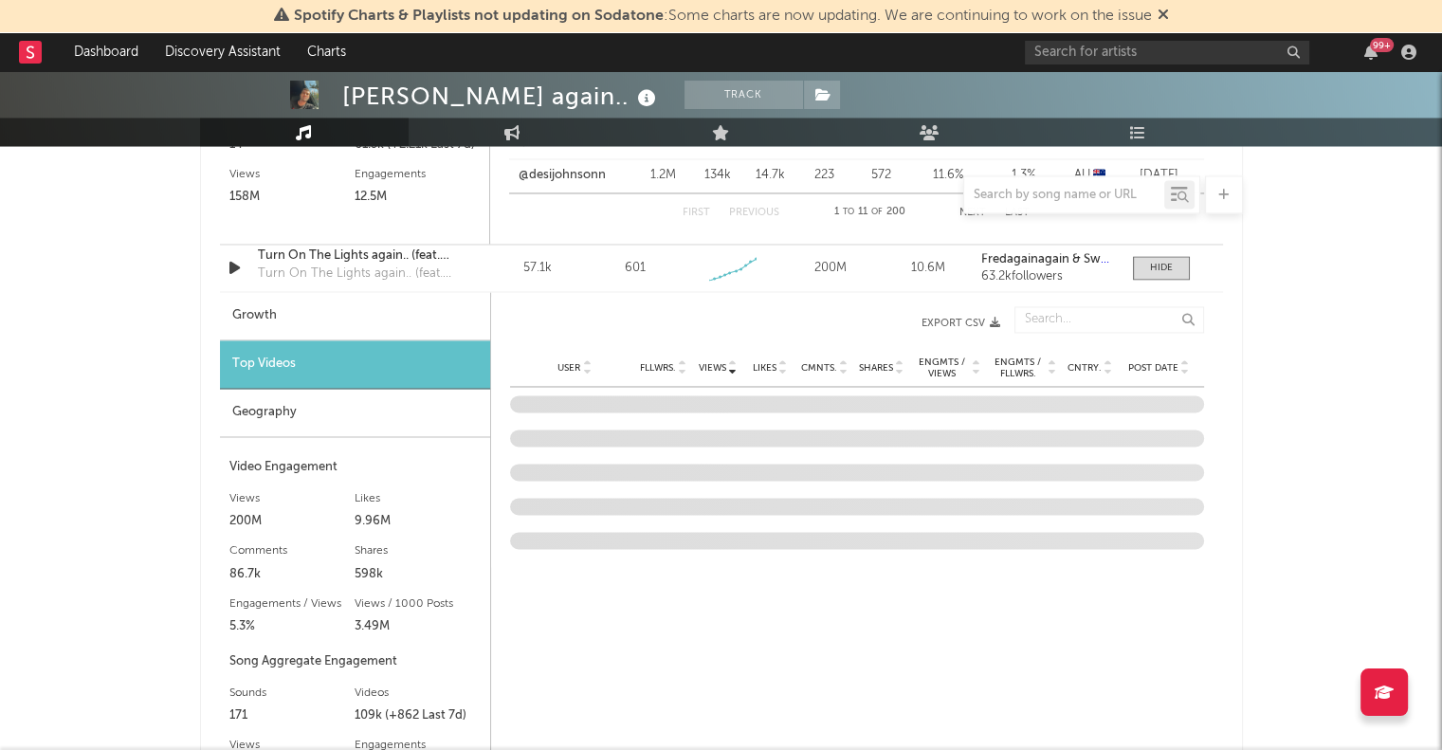
click at [1079, 367] on span "Cntry." at bounding box center [1085, 367] width 34 height 11
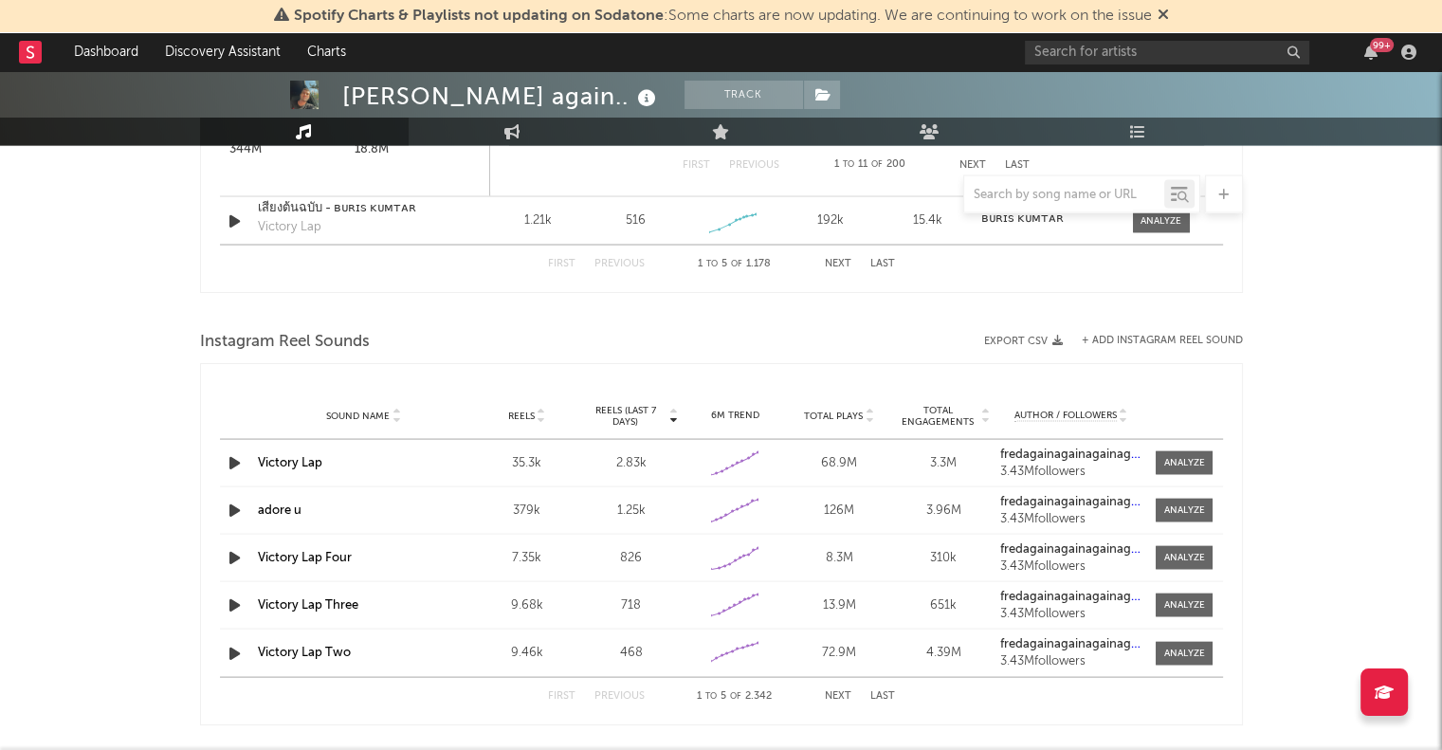
scroll to position [3689, 0]
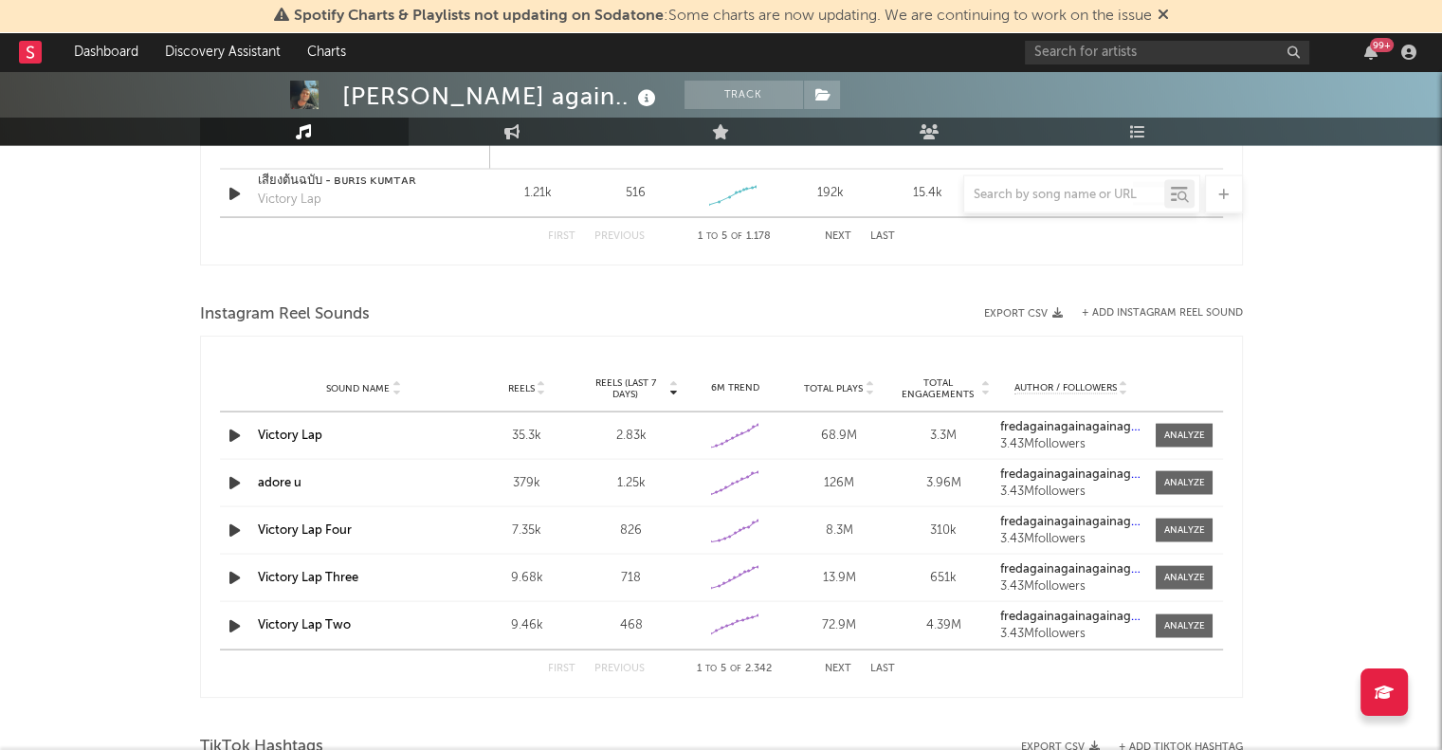
click at [844, 234] on button "Next" at bounding box center [838, 236] width 27 height 10
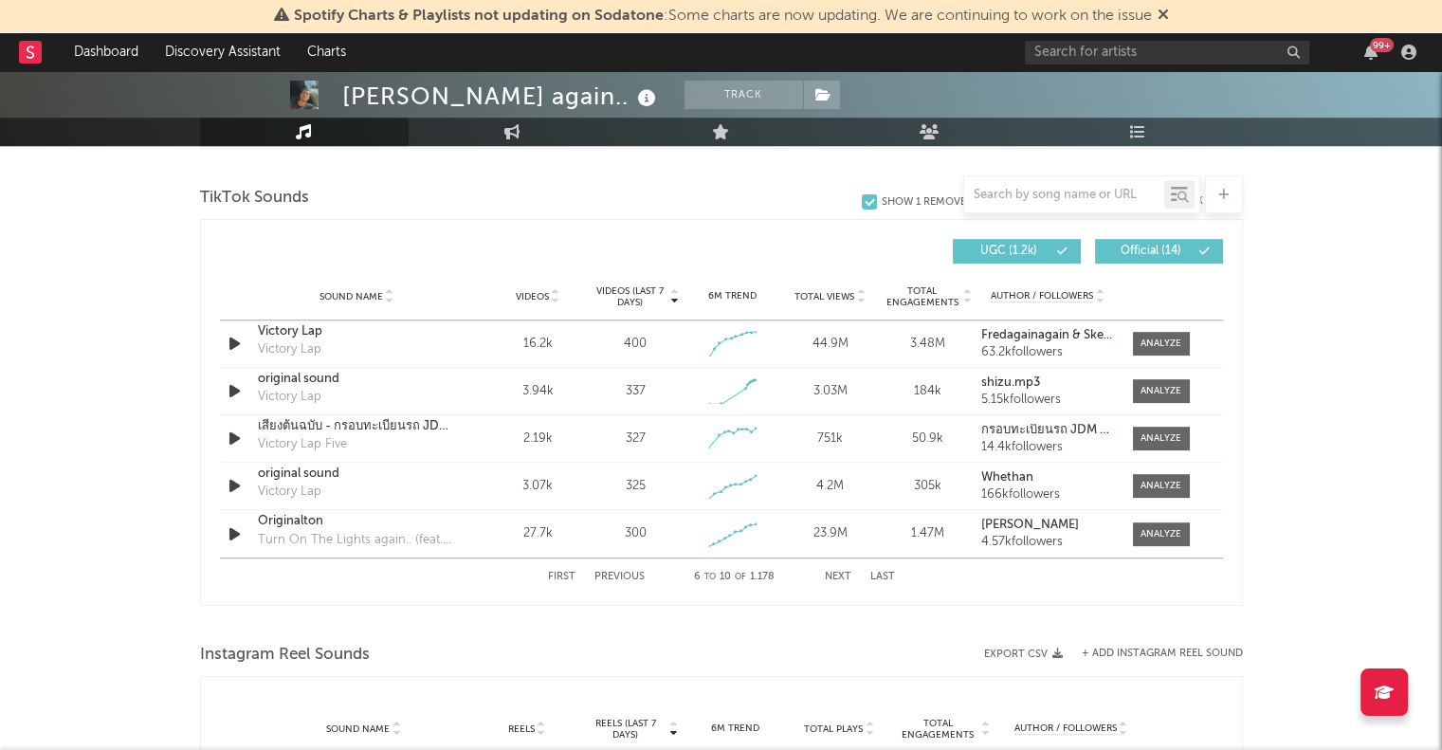
scroll to position [1183, 0]
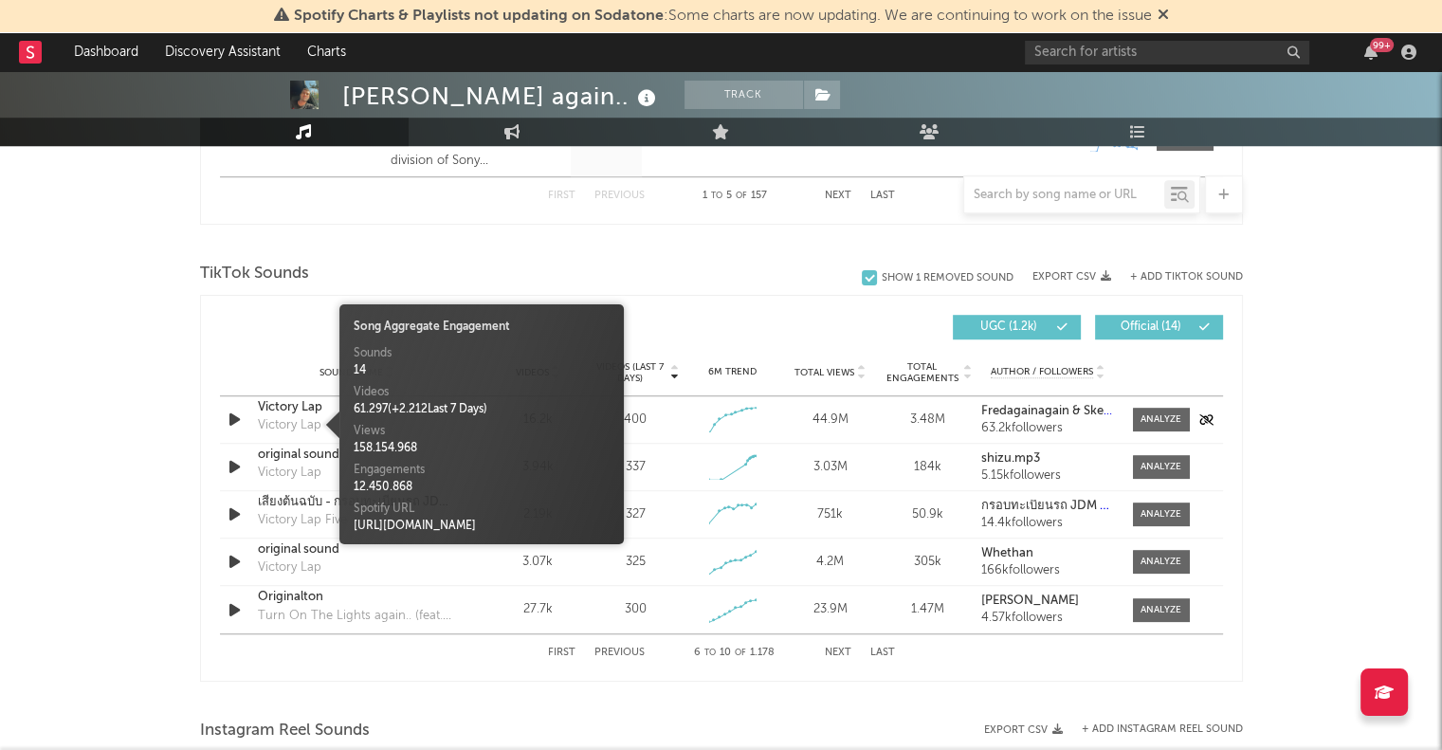
click at [315, 416] on div "Victory Lap" at bounding box center [290, 425] width 64 height 19
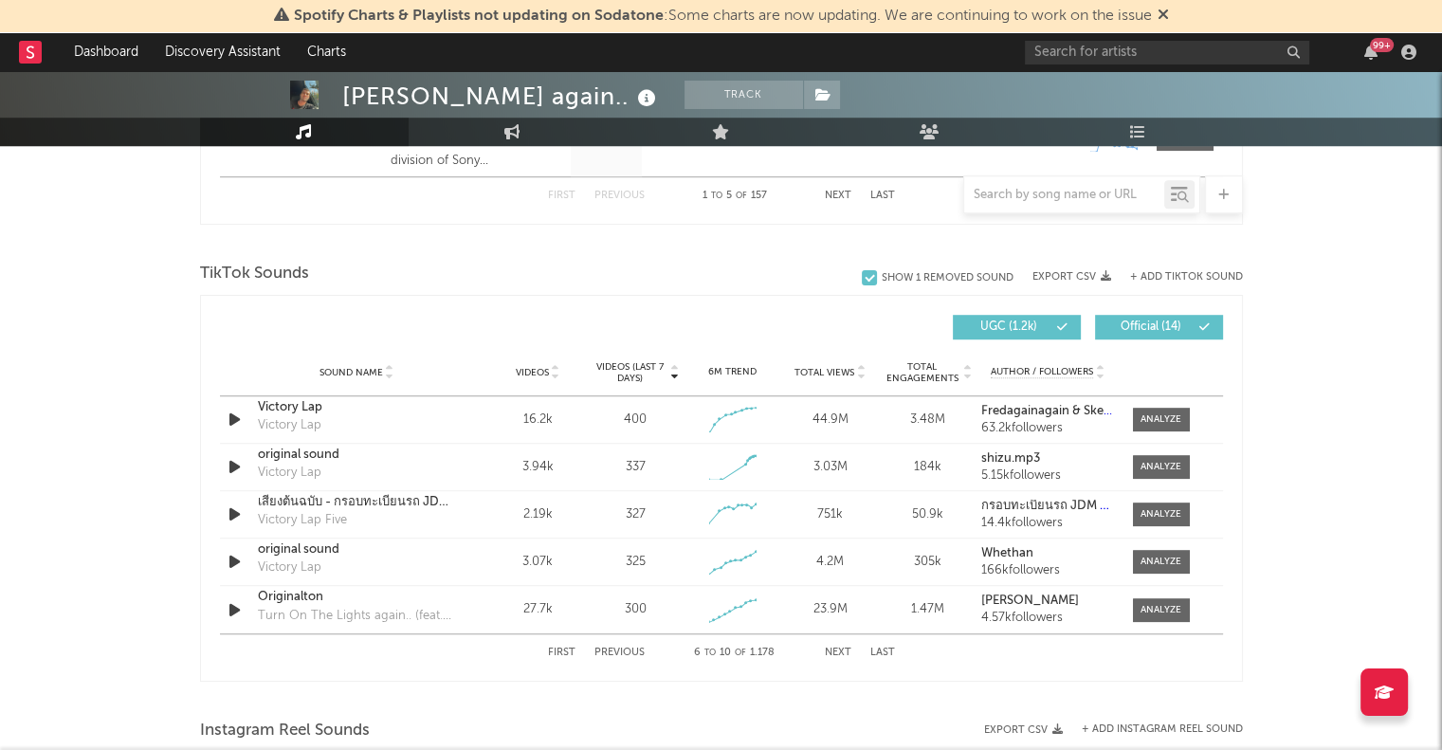
click at [719, 371] on div "6M Trend" at bounding box center [732, 372] width 88 height 14
click at [1181, 415] on span at bounding box center [1161, 420] width 57 height 24
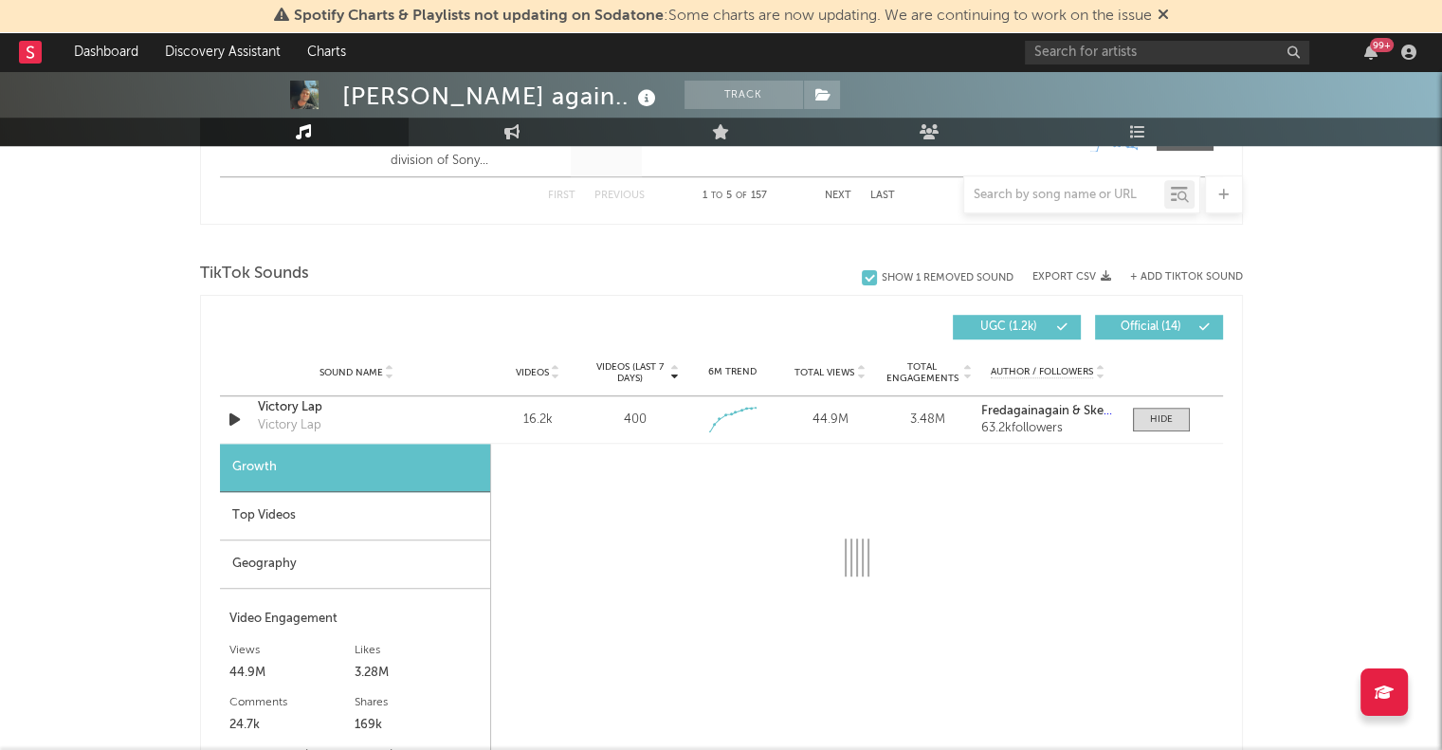
select select "1w"
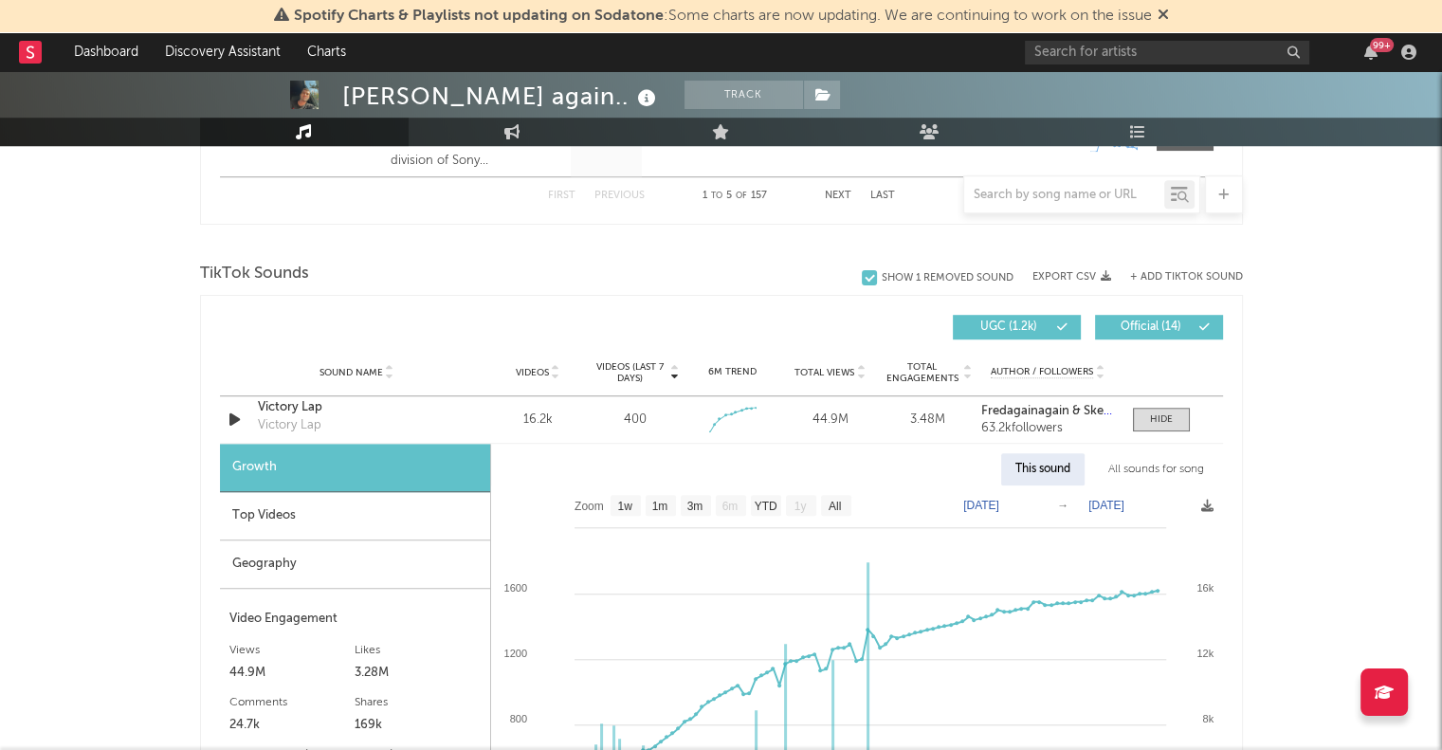
click at [361, 518] on div "Top Videos" at bounding box center [355, 516] width 270 height 48
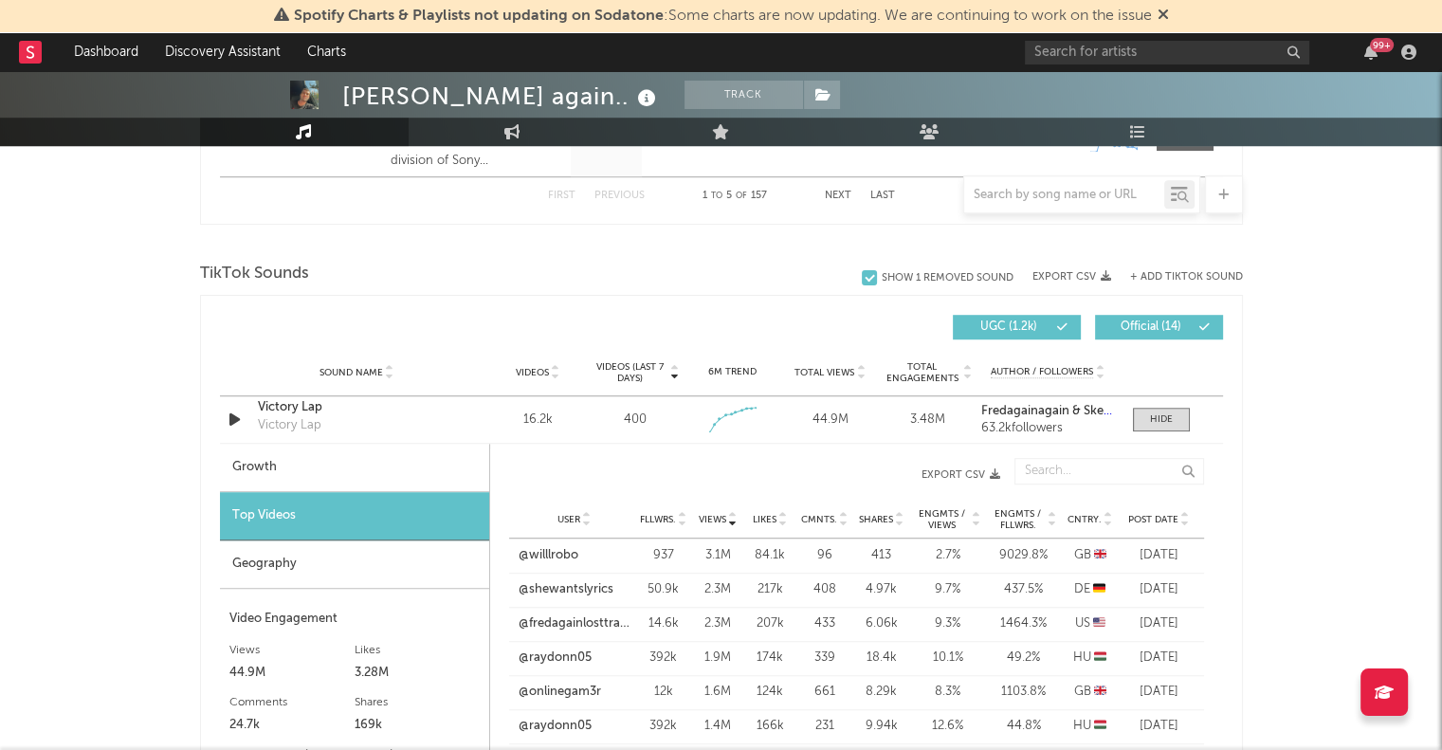
click at [1094, 514] on span "Cntry." at bounding box center [1085, 519] width 34 height 11
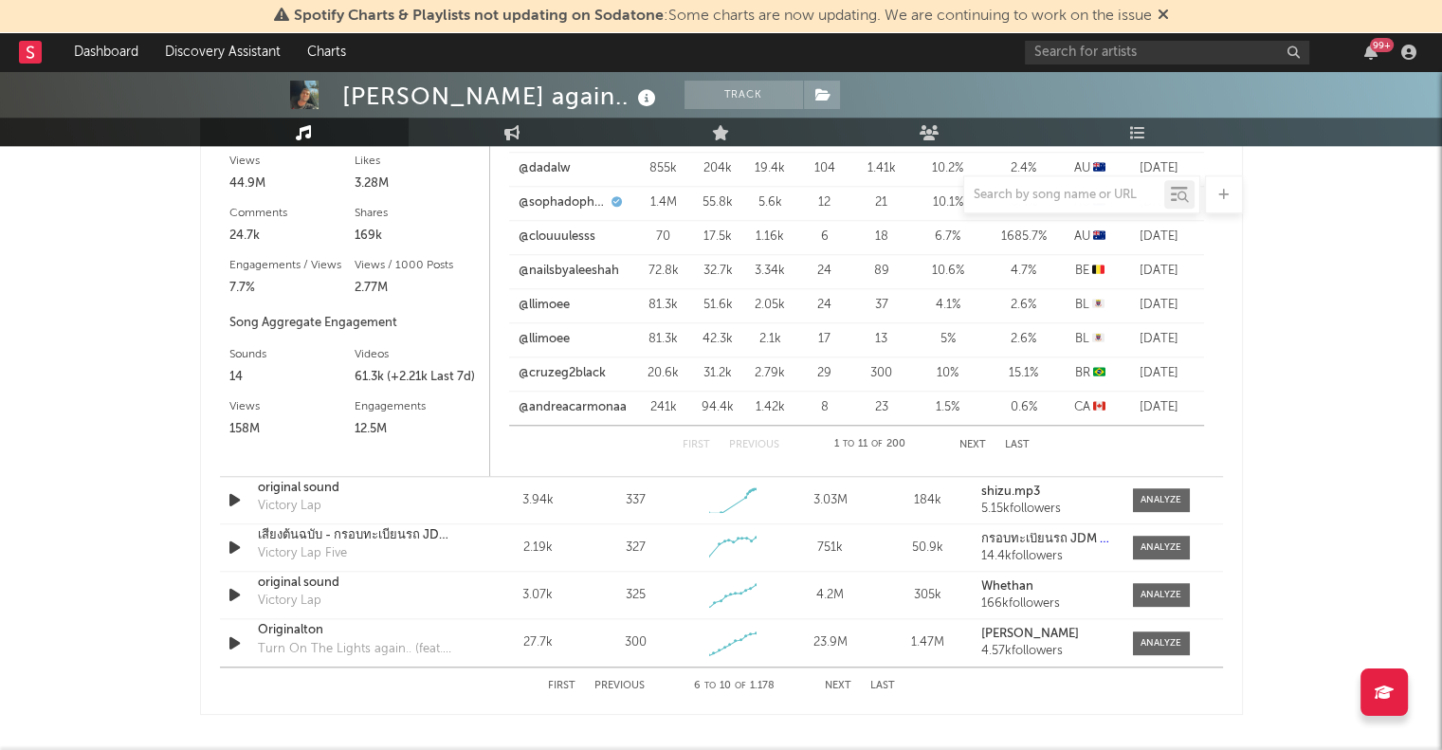
scroll to position [1676, 0]
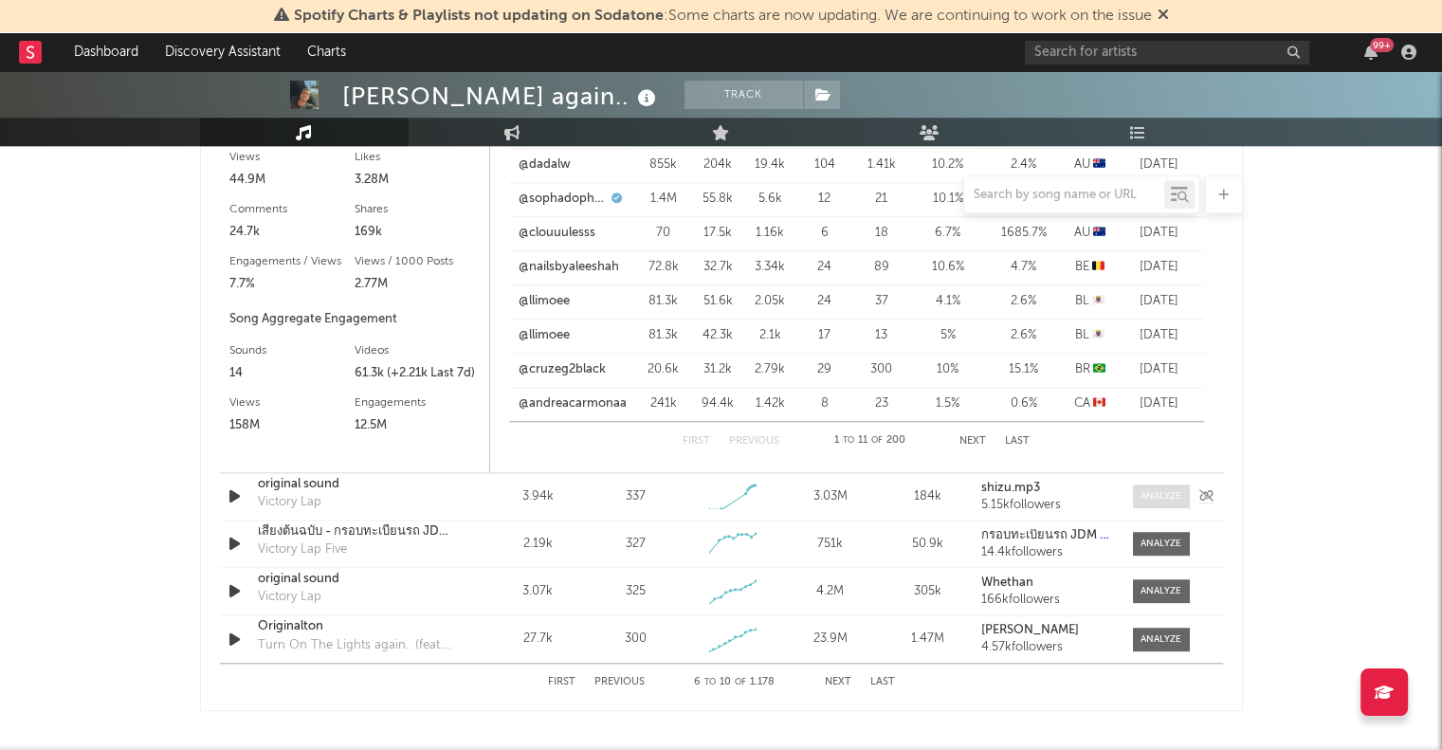
click at [1172, 489] on div at bounding box center [1161, 496] width 41 height 14
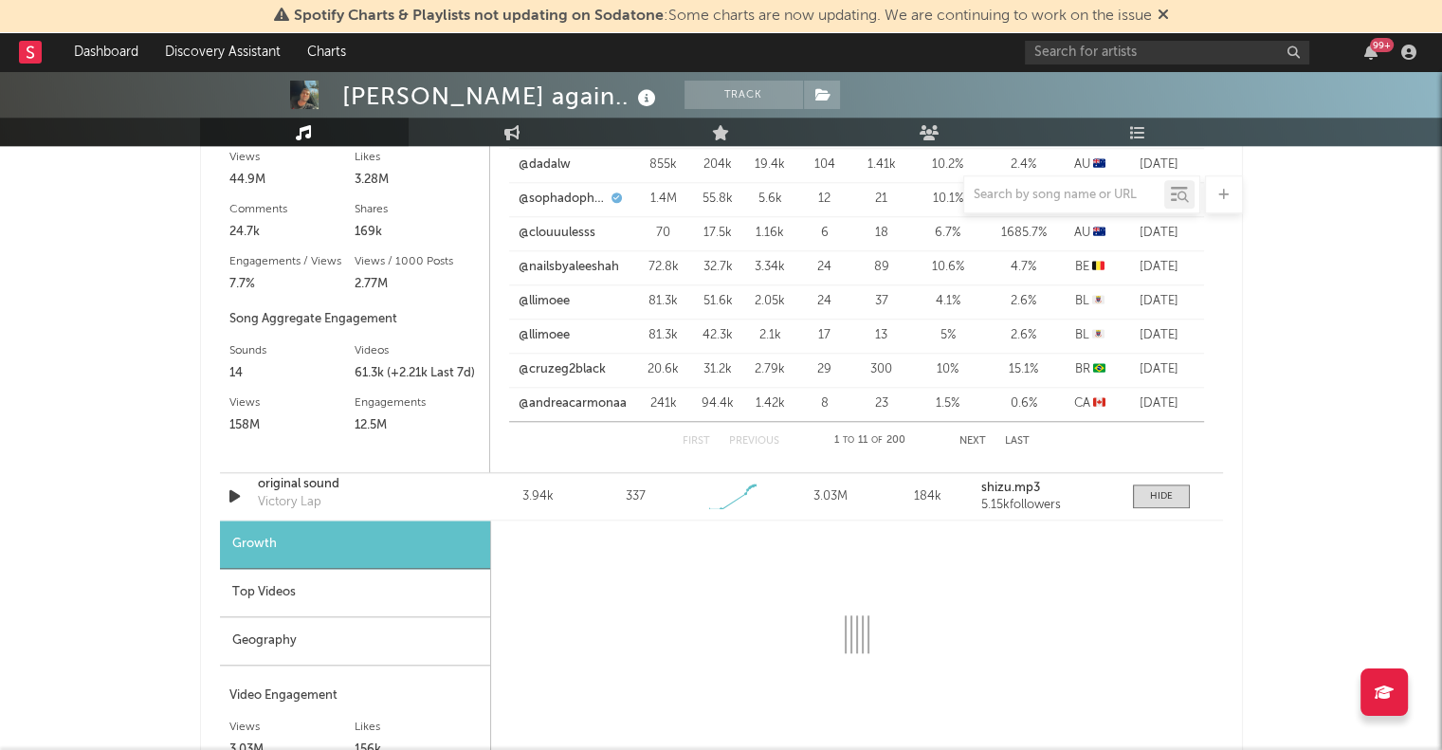
select select "1w"
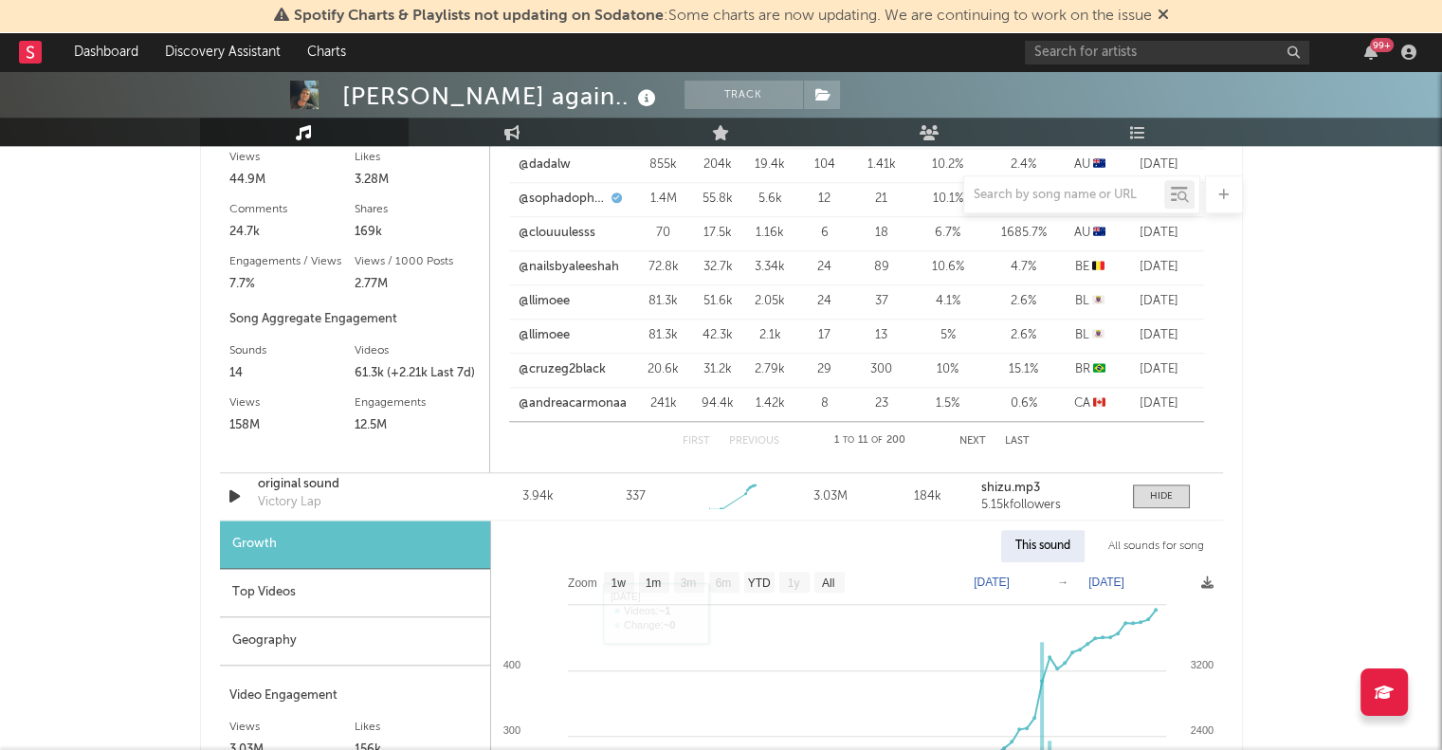
click at [344, 602] on div "Top Videos" at bounding box center [355, 593] width 270 height 48
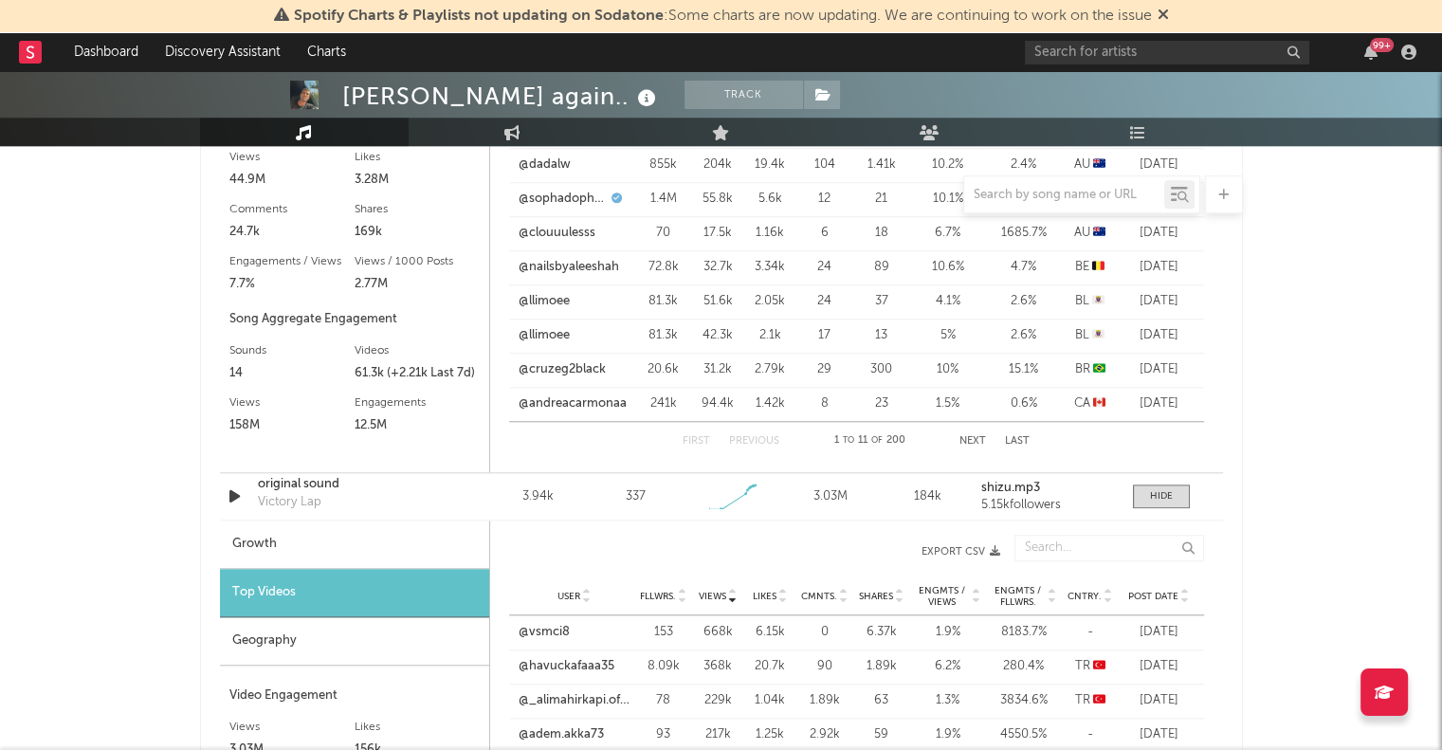
click at [1107, 596] on icon at bounding box center [1108, 600] width 9 height 8
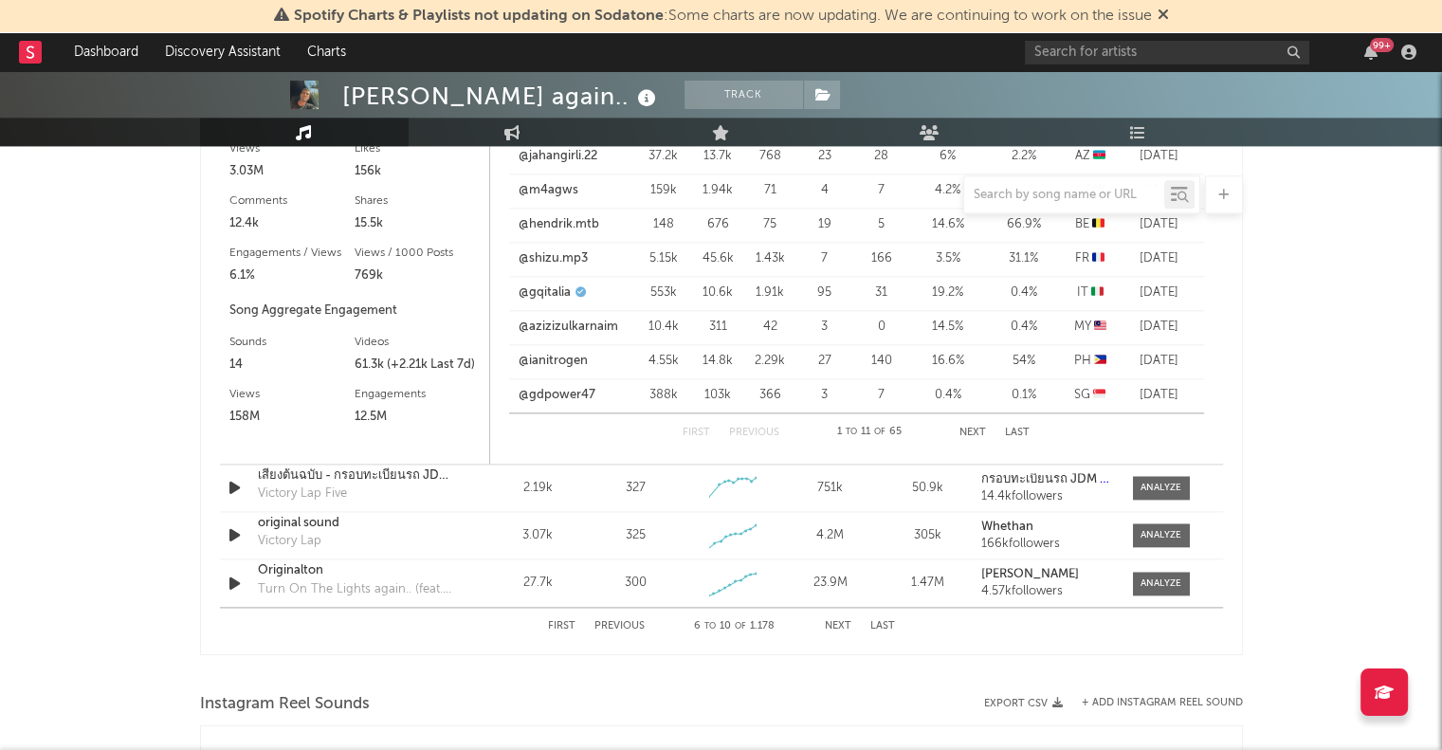
scroll to position [2435, 0]
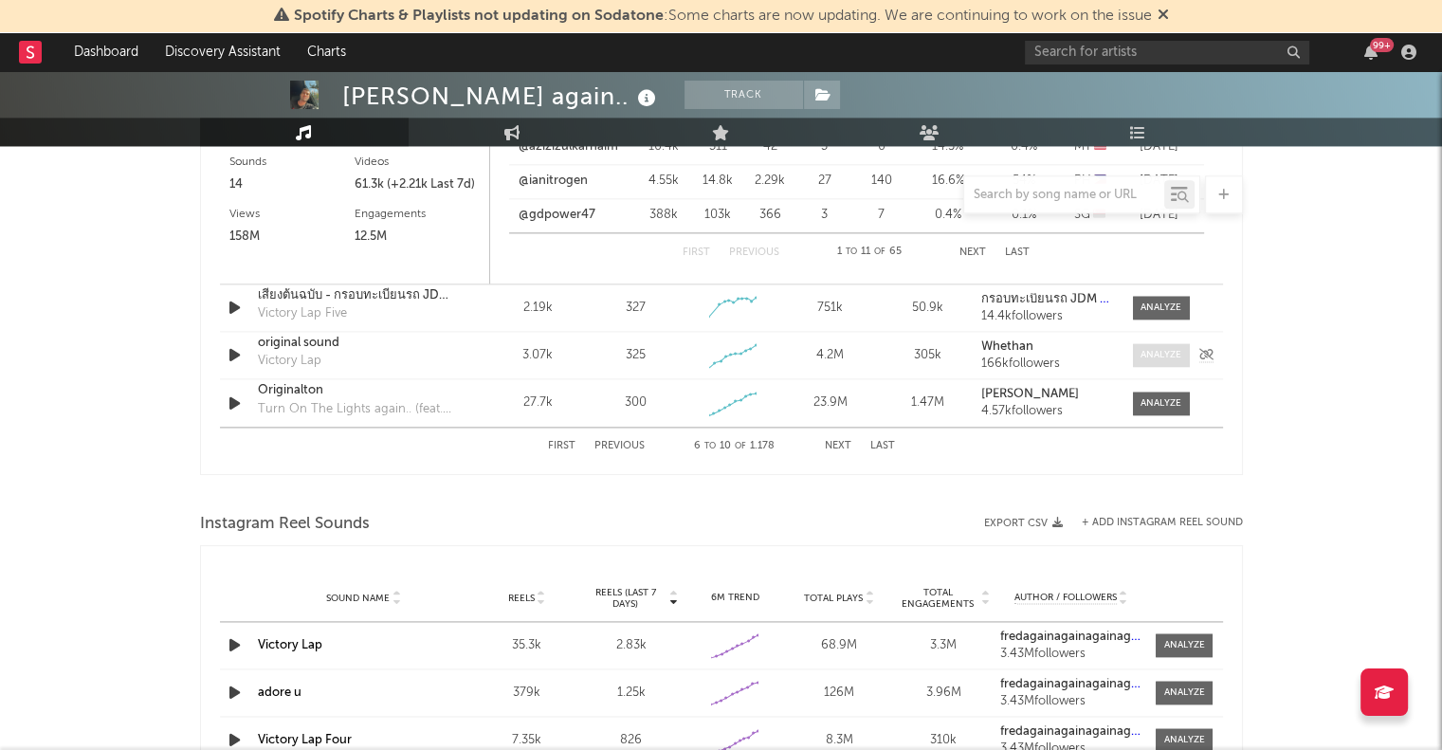
click at [1161, 354] on div at bounding box center [1161, 355] width 41 height 14
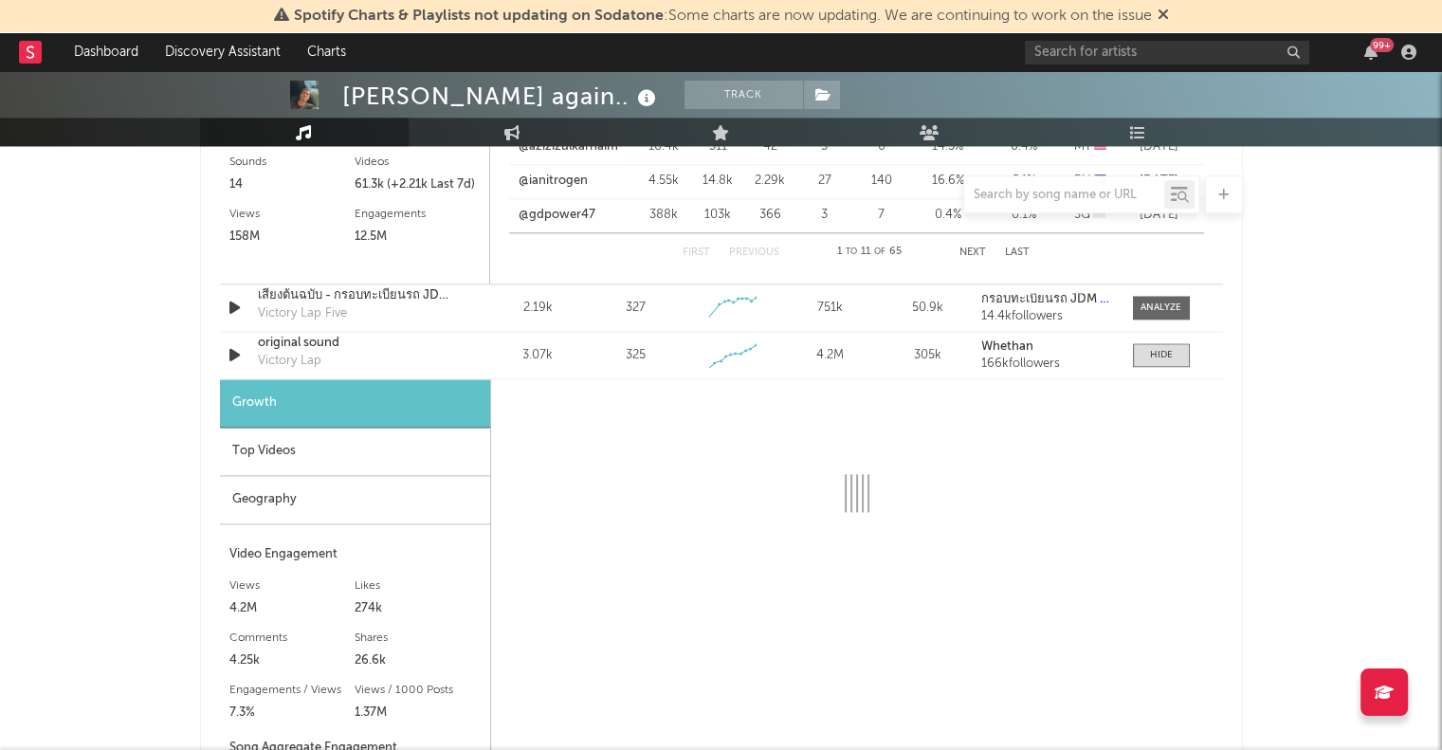
select select "1w"
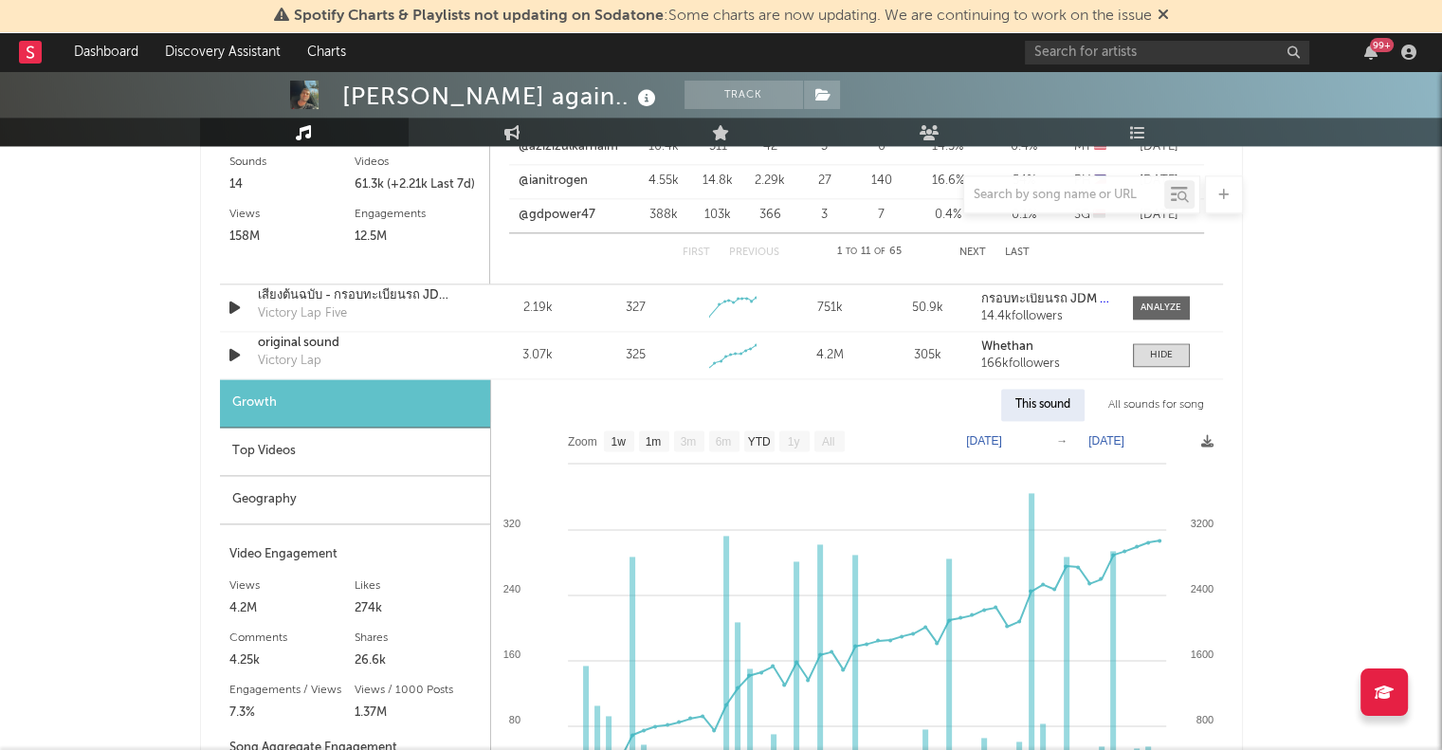
click at [391, 450] on div "Top Videos" at bounding box center [355, 452] width 270 height 48
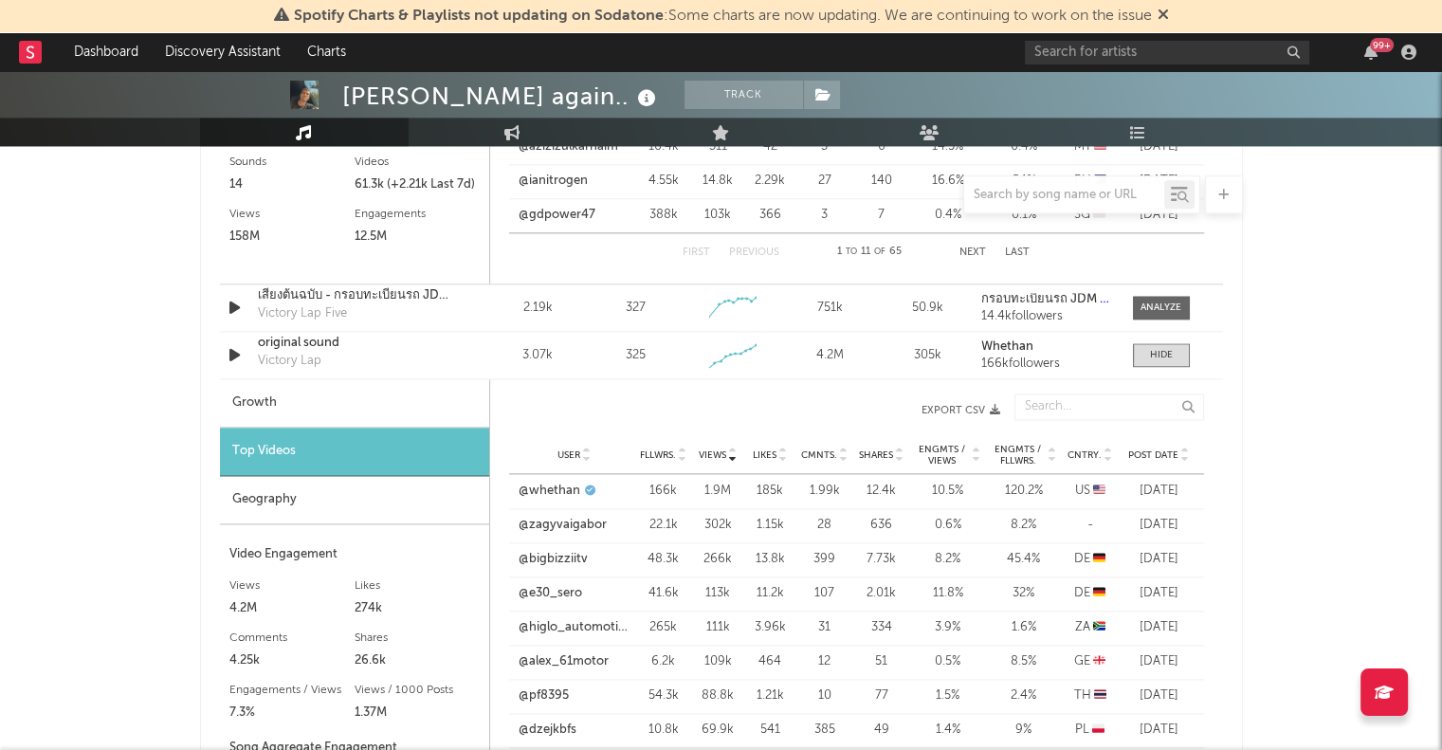
click at [1069, 450] on span "Cntry." at bounding box center [1085, 454] width 34 height 11
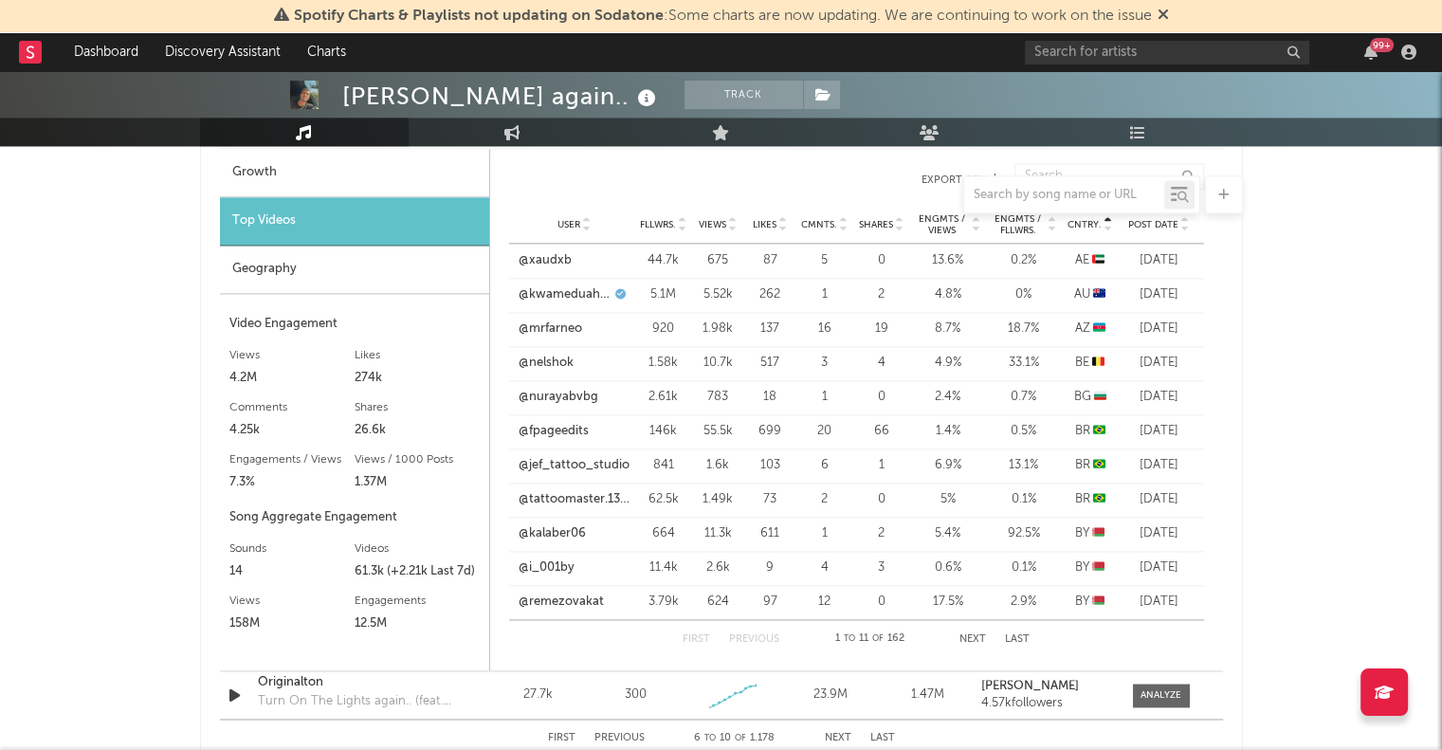
scroll to position [2852, 0]
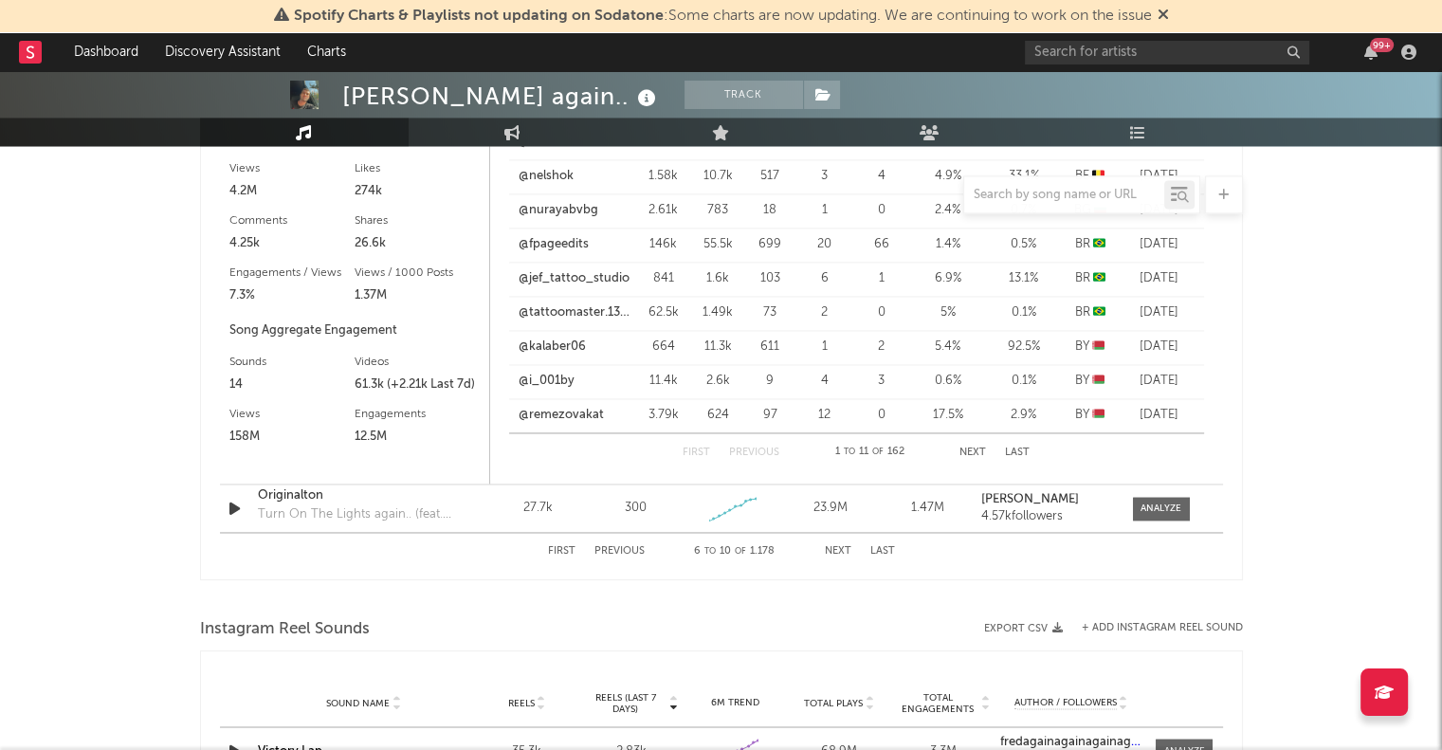
click at [840, 546] on button "Next" at bounding box center [838, 551] width 27 height 10
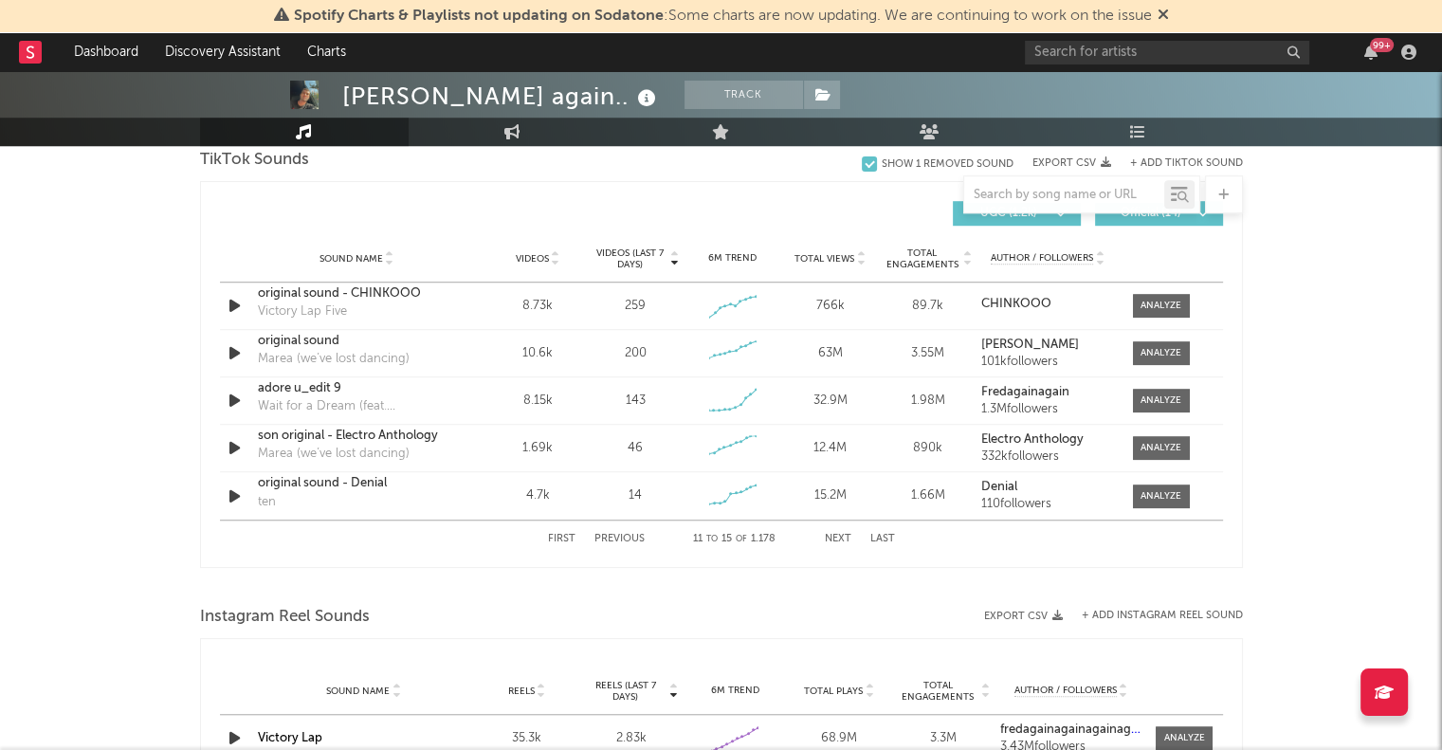
scroll to position [1259, 0]
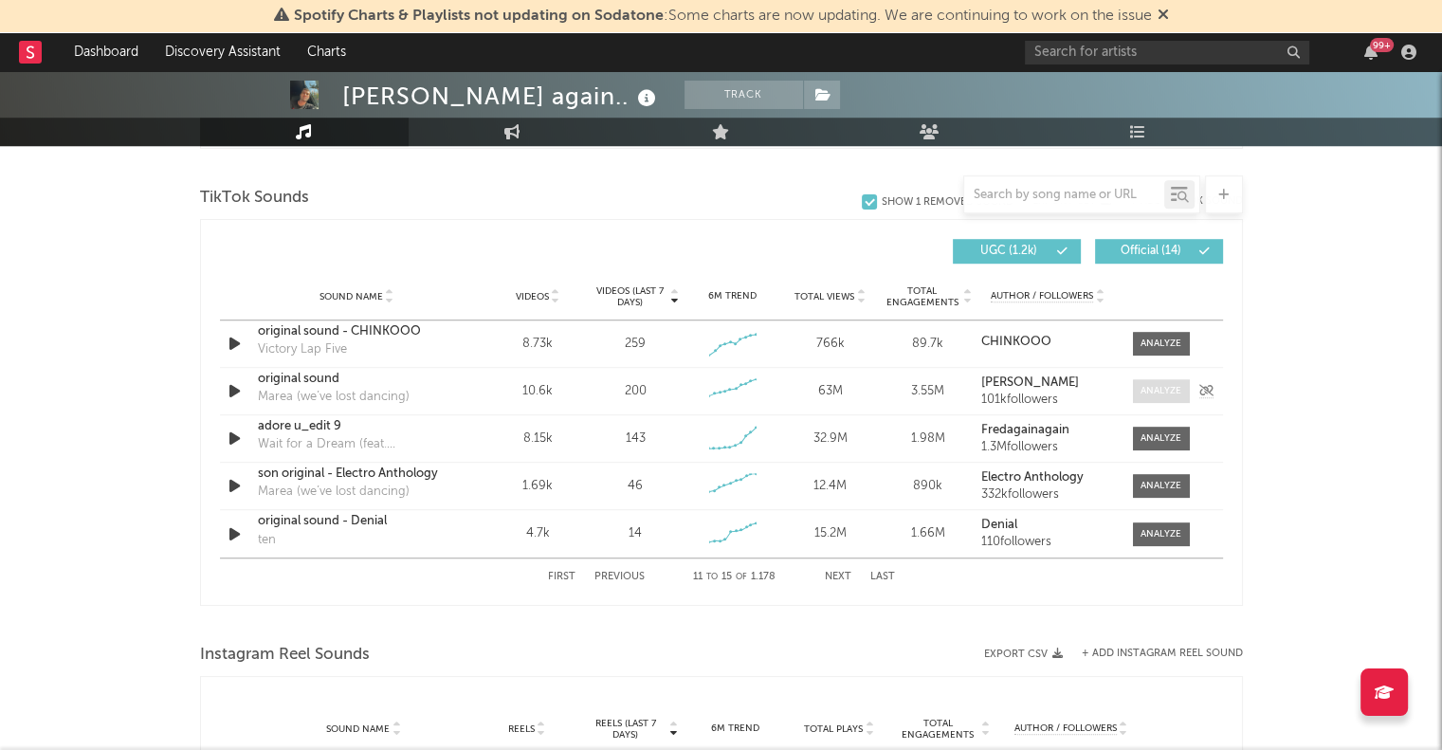
click at [1145, 393] on div at bounding box center [1161, 391] width 41 height 14
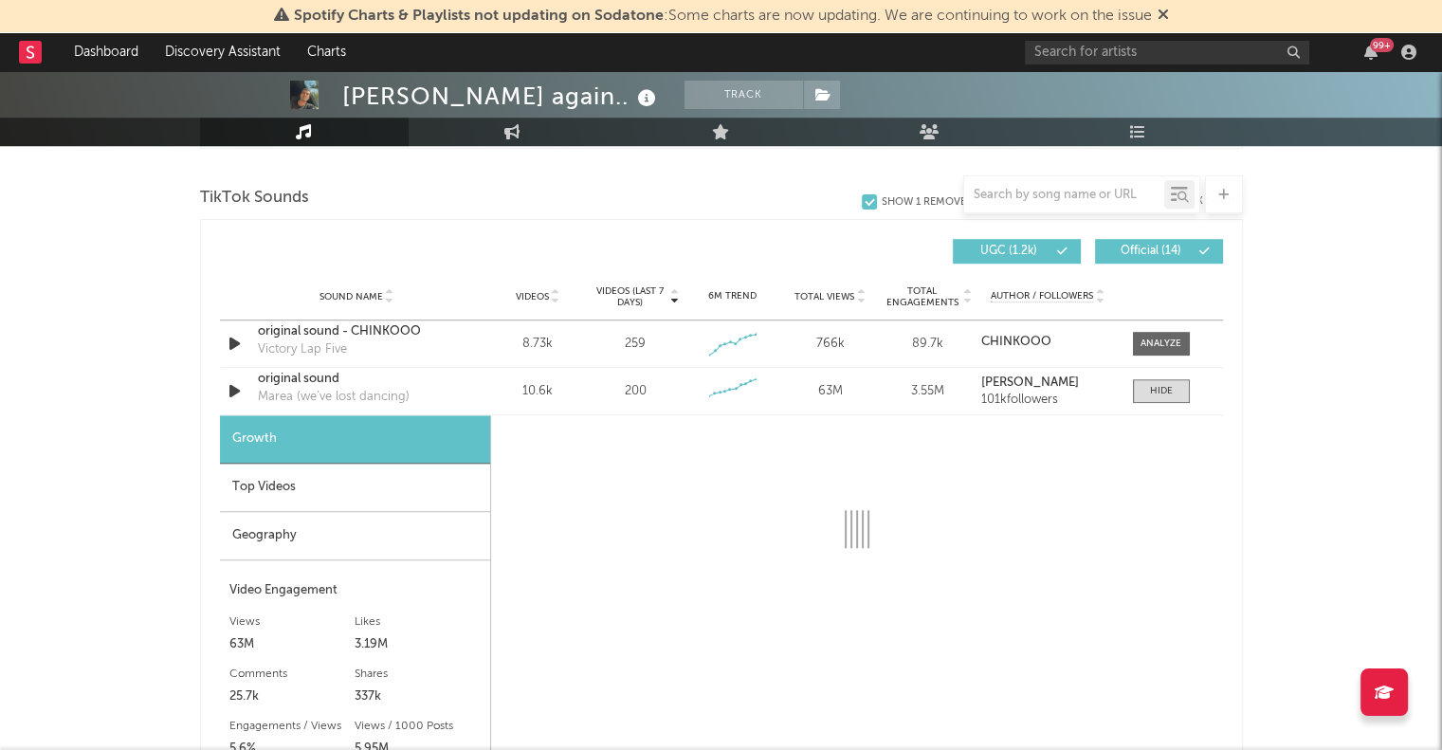
click at [254, 485] on div "Top Videos" at bounding box center [355, 488] width 270 height 48
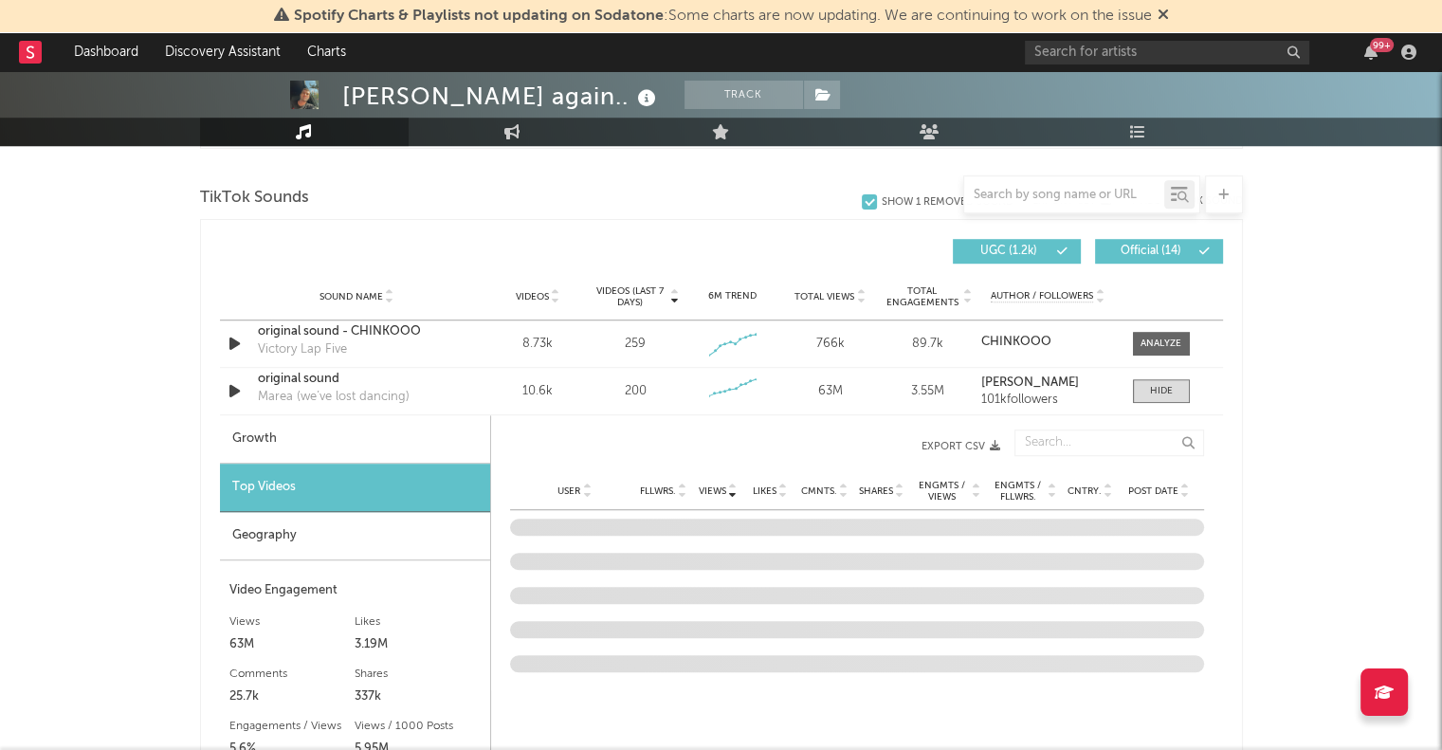
click at [1097, 484] on div "Cntry." at bounding box center [1090, 491] width 47 height 14
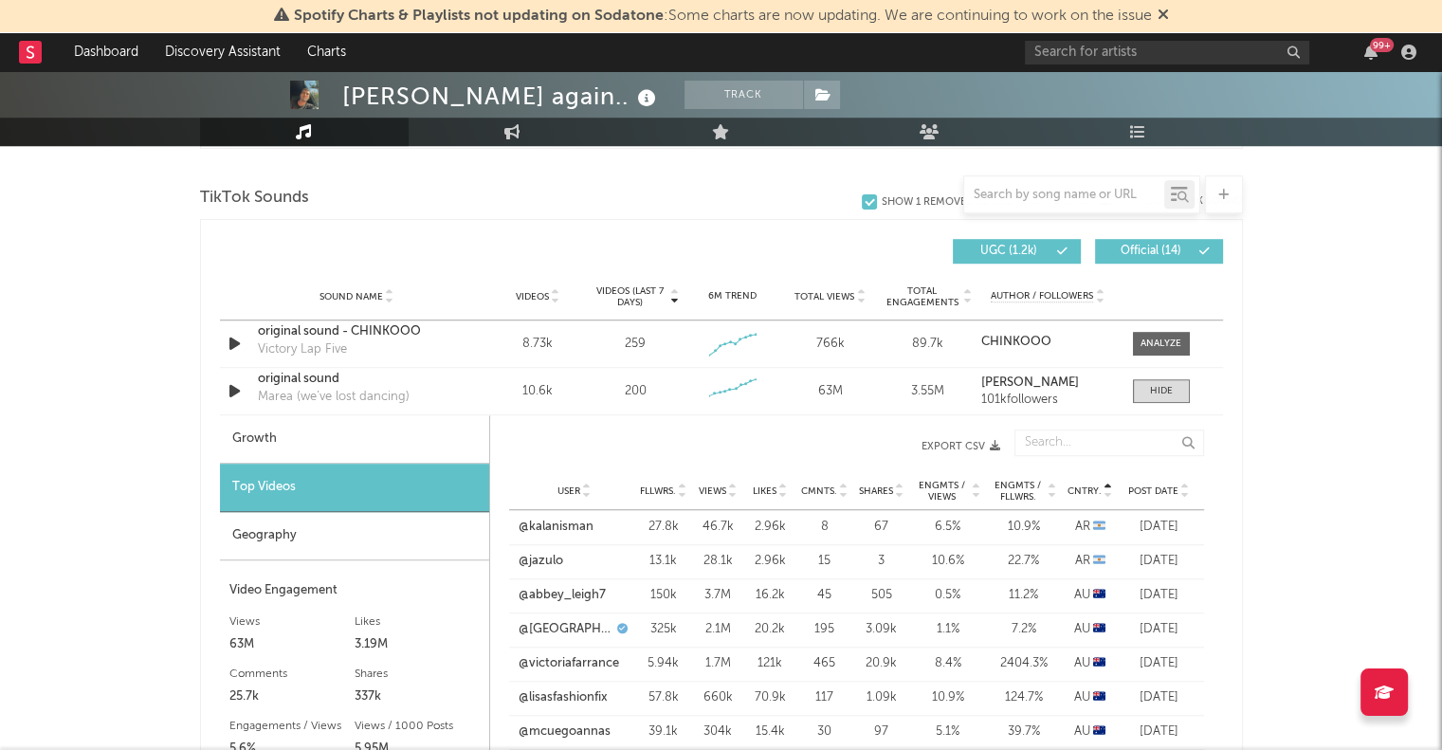
click at [535, 535] on div "User @kalanisman Fllwrs. 27.8k Views 46.7k Likes 2.96k Cmnts. 8 Shares 67 Engmt…" at bounding box center [856, 527] width 695 height 34
click at [558, 525] on link "@kalanisman" at bounding box center [556, 527] width 75 height 19
click at [546, 522] on link "@kalanisman" at bounding box center [556, 527] width 75 height 19
click at [553, 553] on link "@jazulo" at bounding box center [541, 561] width 45 height 19
